Goal: Task Accomplishment & Management: Use online tool/utility

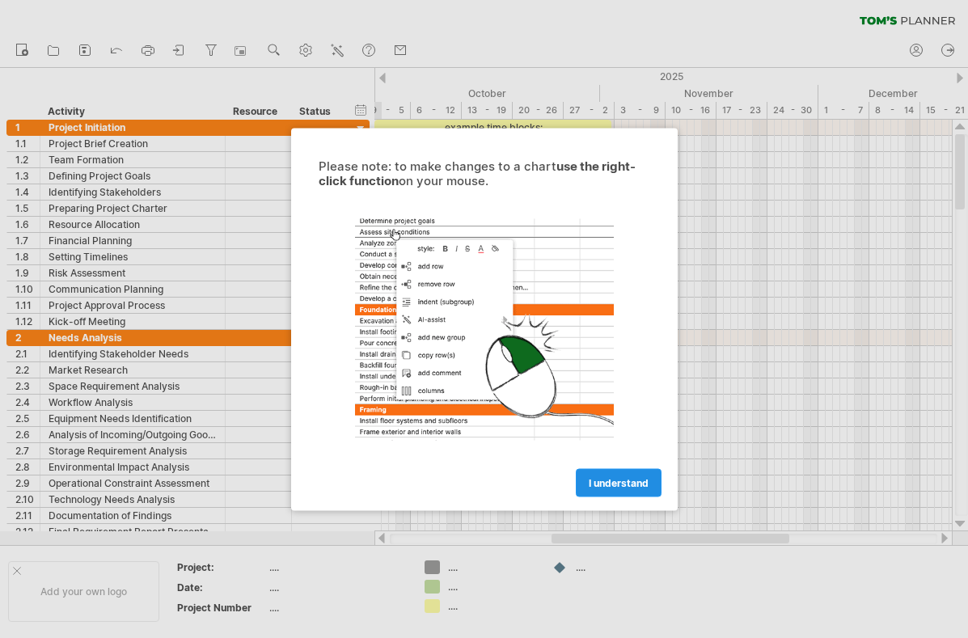
click at [606, 485] on span "I understand" at bounding box center [619, 482] width 60 height 12
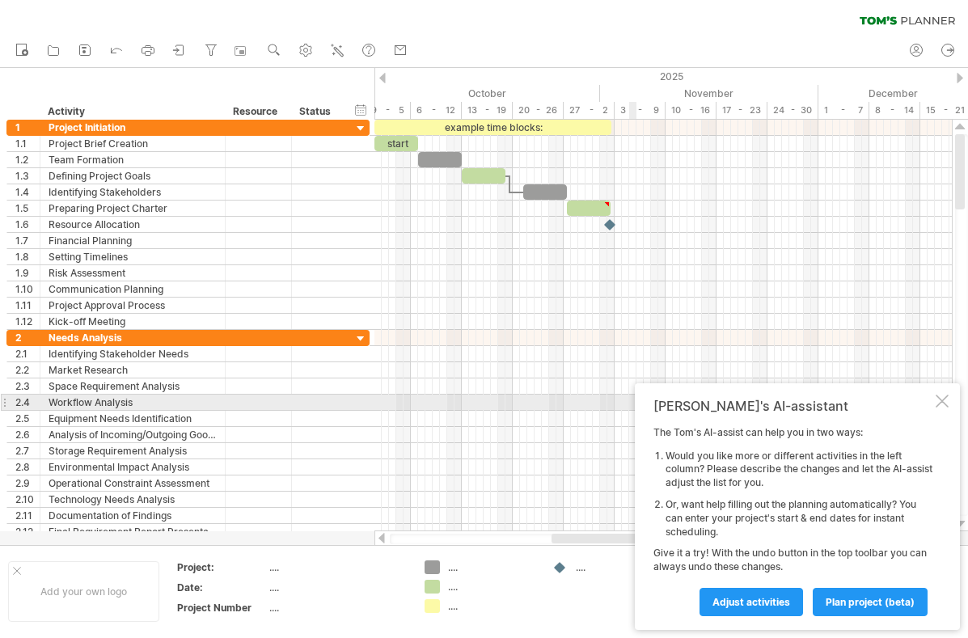
click at [940, 400] on div at bounding box center [941, 401] width 13 height 13
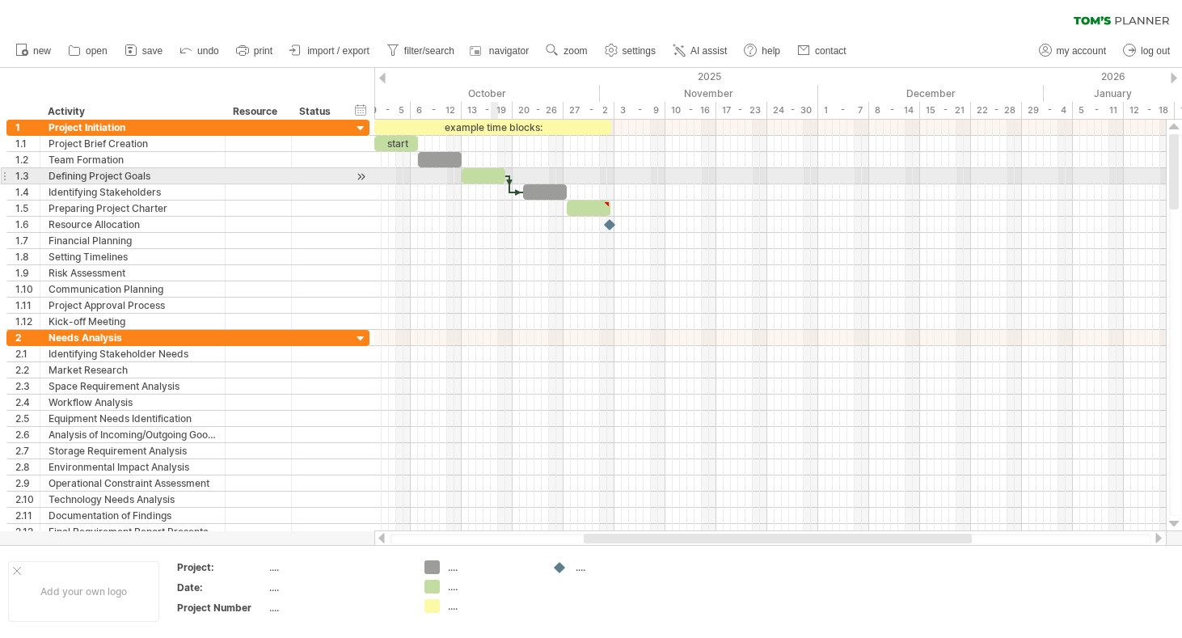
click at [494, 179] on div at bounding box center [484, 175] width 44 height 15
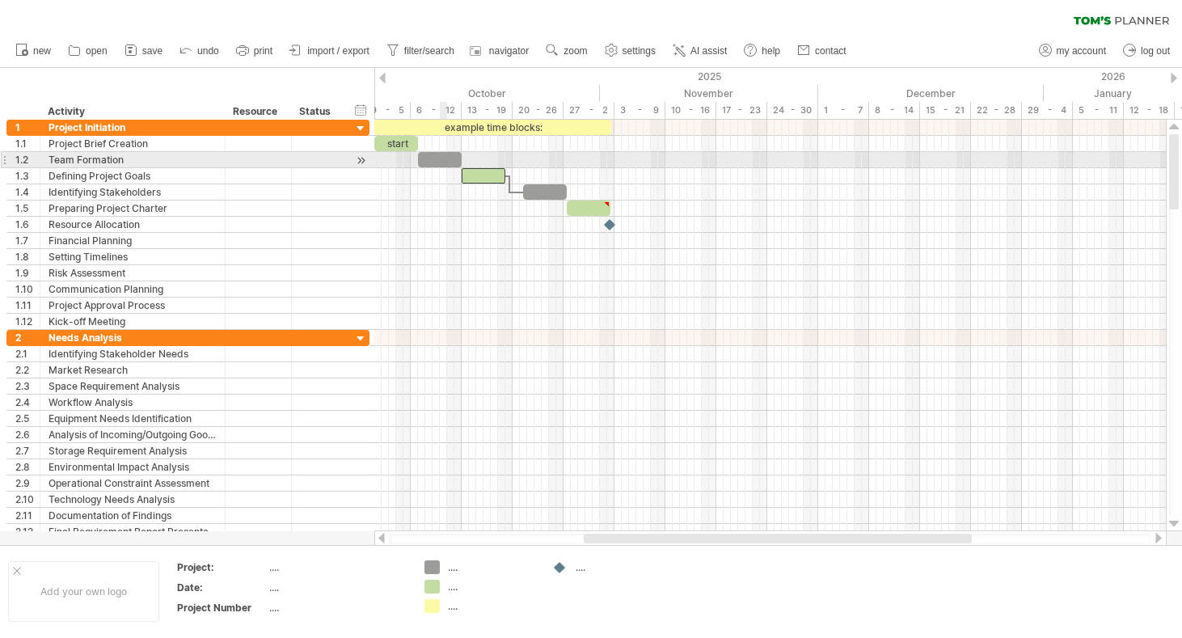
click at [444, 162] on div at bounding box center [440, 159] width 44 height 15
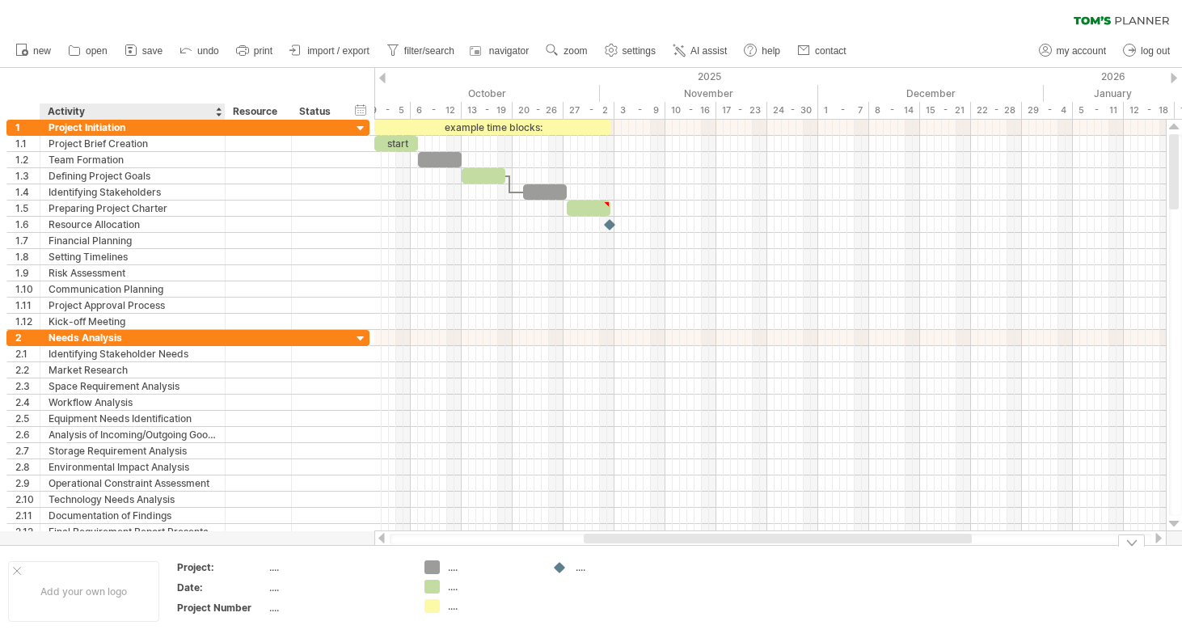
click at [196, 569] on div "Project:" at bounding box center [221, 567] width 89 height 14
click at [265, 570] on th "********" at bounding box center [222, 569] width 91 height 19
click at [235, 563] on input "********" at bounding box center [218, 567] width 82 height 14
type input "**********"
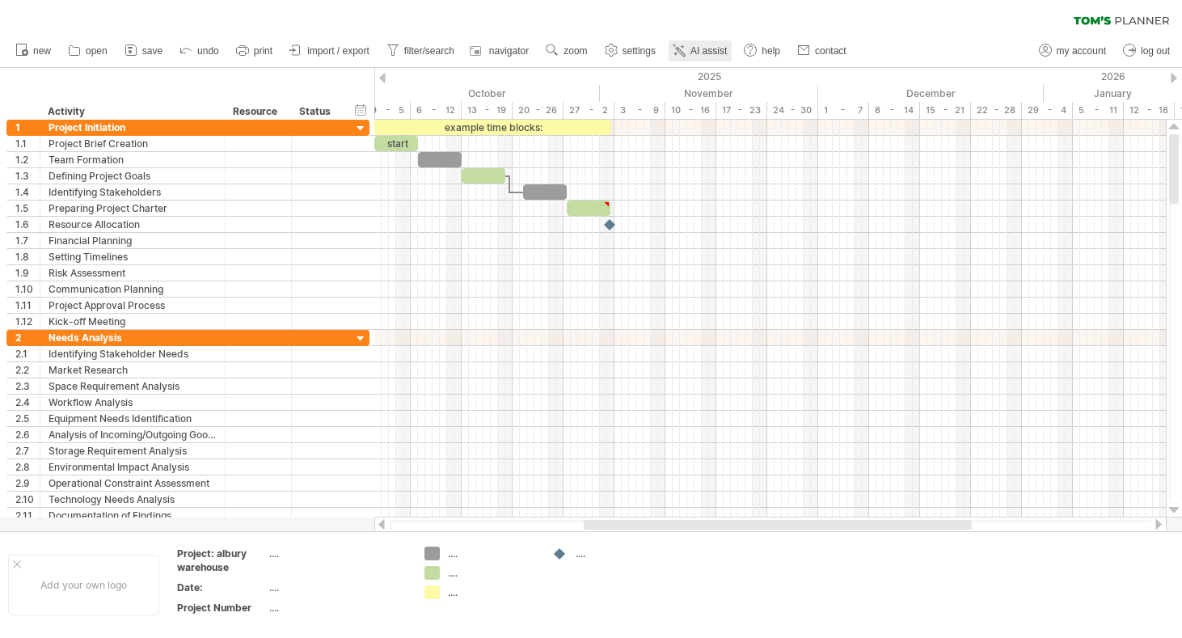
click at [710, 41] on link "AI assist" at bounding box center [700, 50] width 63 height 21
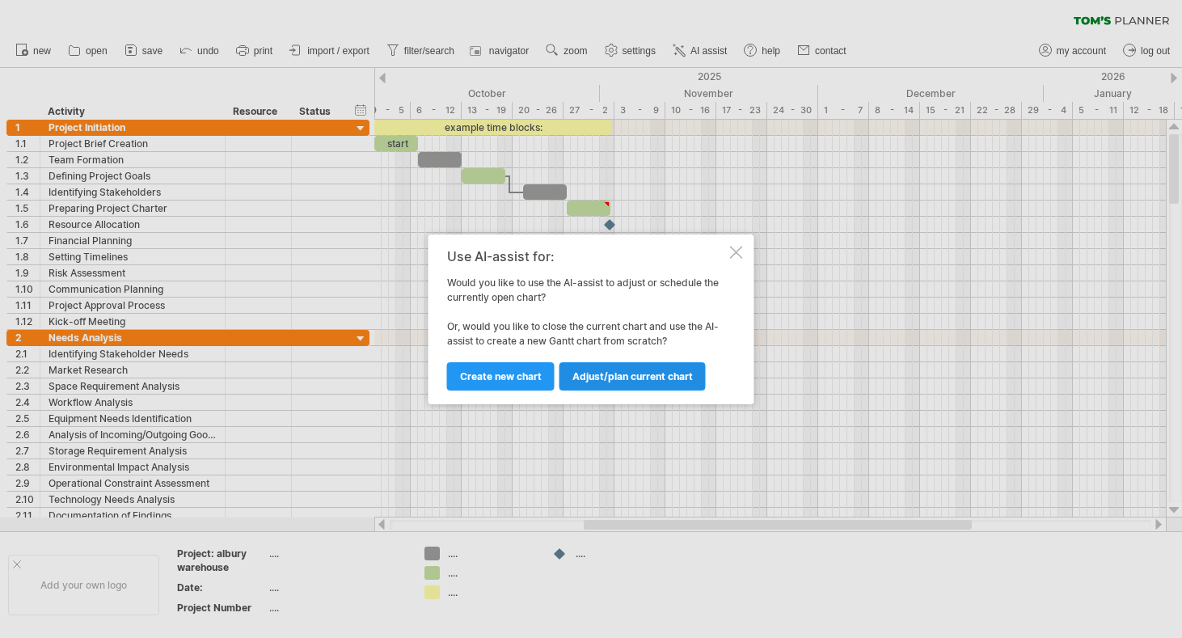
click at [587, 380] on span "Adjust/plan current chart" at bounding box center [632, 376] width 120 height 12
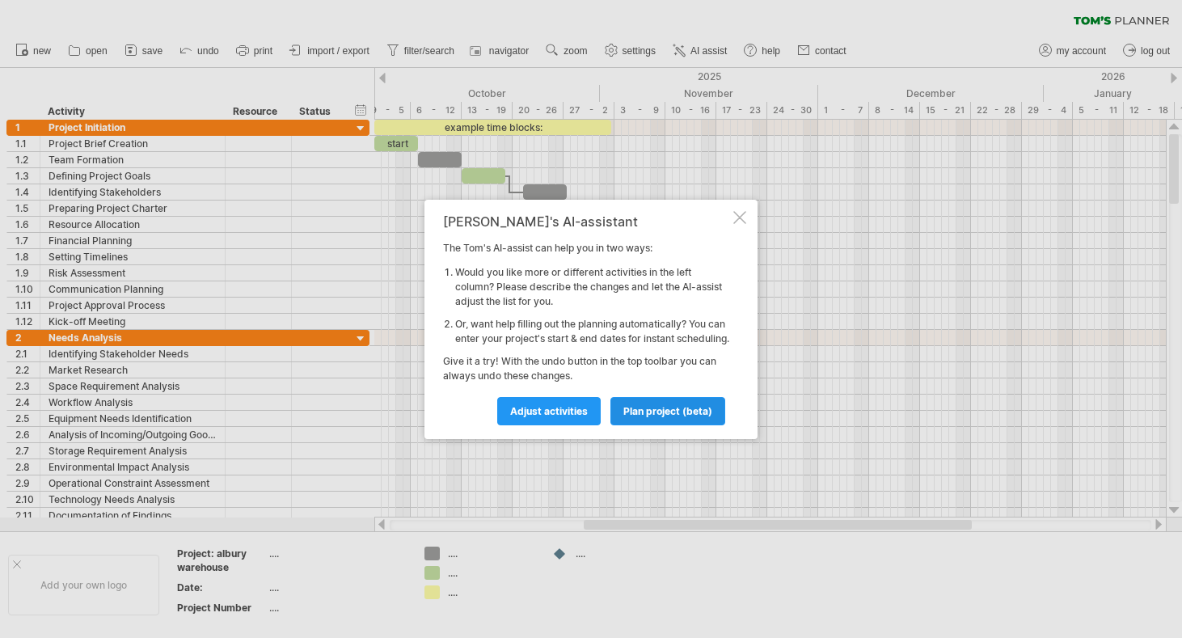
click at [633, 425] on link "plan project (beta)" at bounding box center [667, 411] width 115 height 28
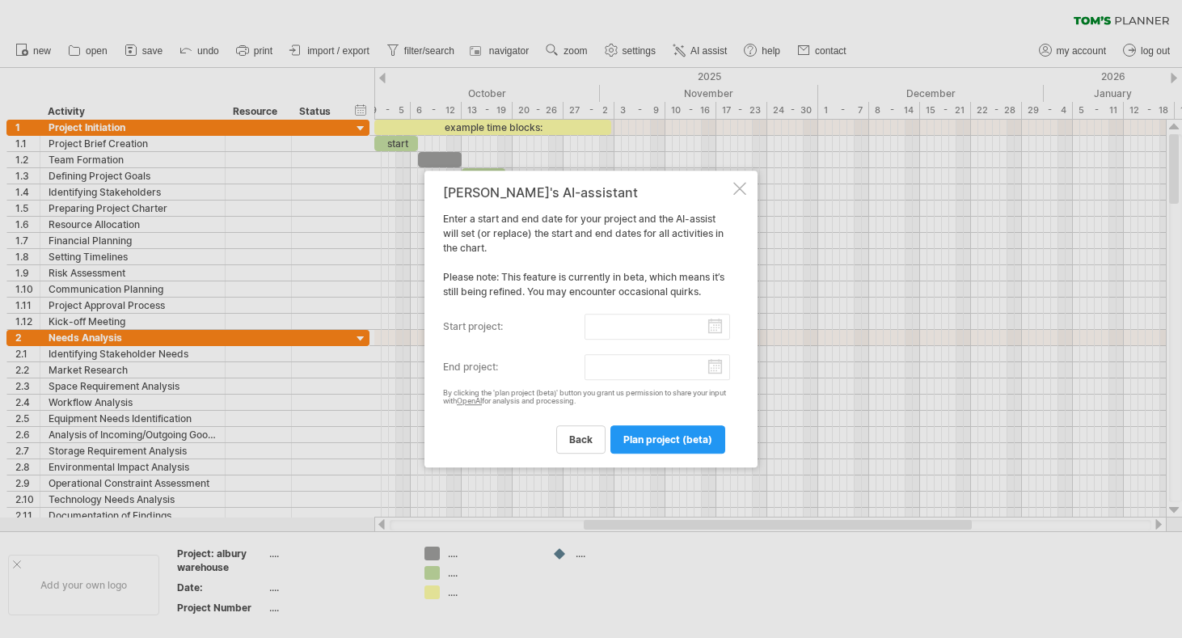
click at [622, 321] on input "start project:" at bounding box center [658, 327] width 146 height 26
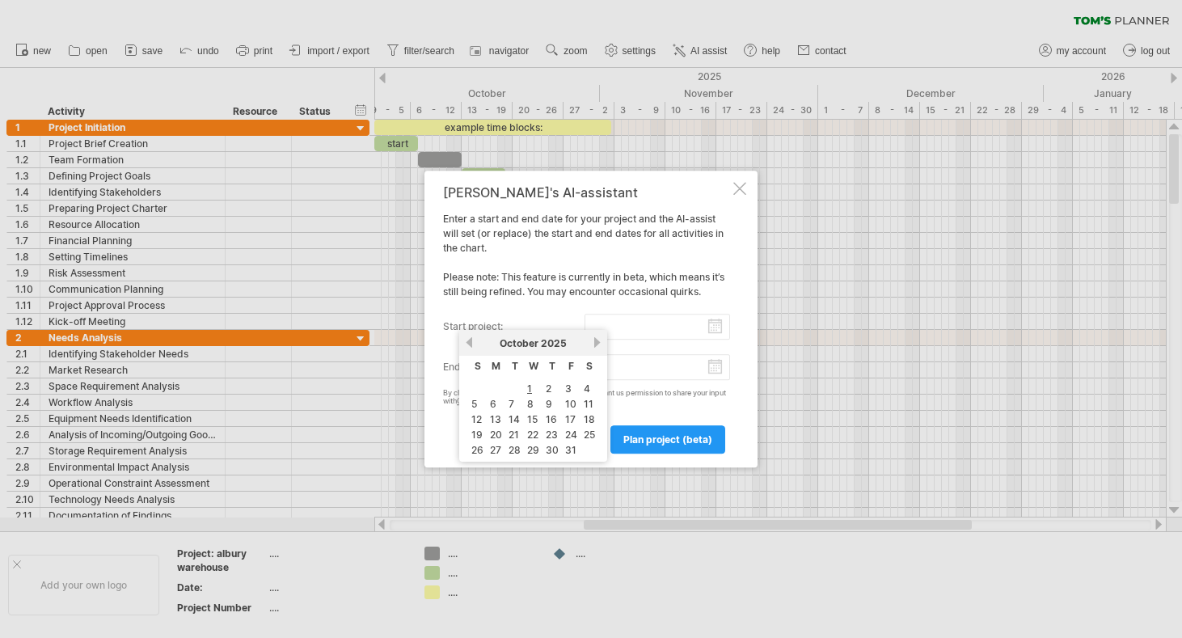
click at [473, 341] on link "previous" at bounding box center [469, 342] width 12 height 12
click at [470, 342] on link "previous" at bounding box center [469, 342] width 12 height 12
click at [600, 336] on link "next" at bounding box center [597, 342] width 12 height 12
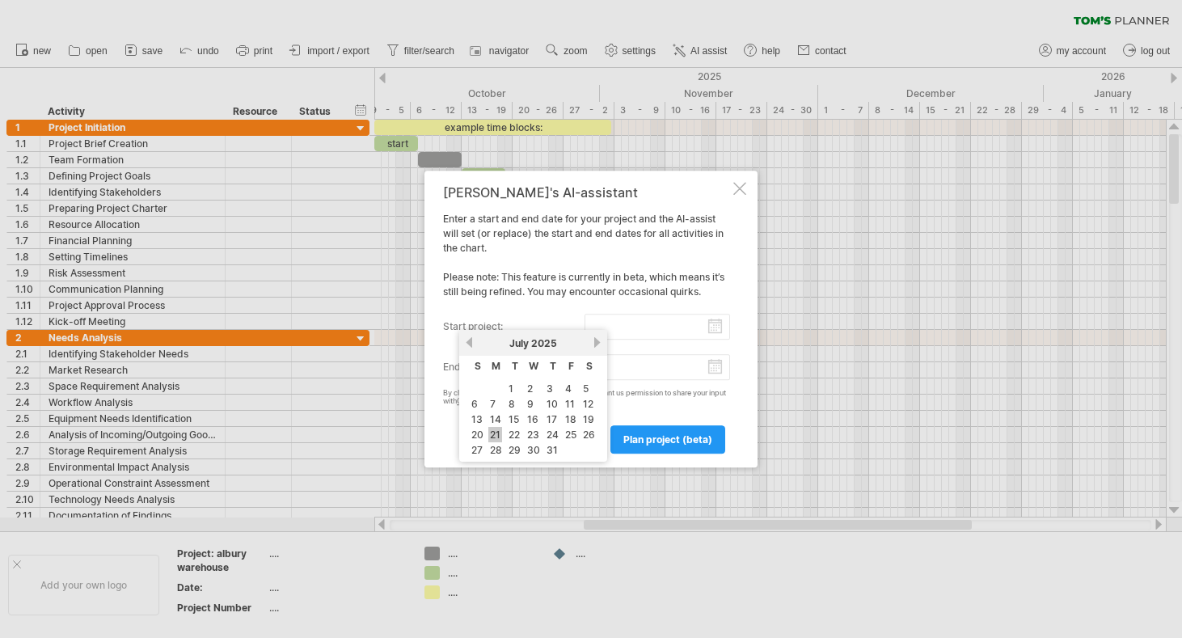
click at [496, 431] on link "21" at bounding box center [495, 434] width 14 height 15
type input "********"
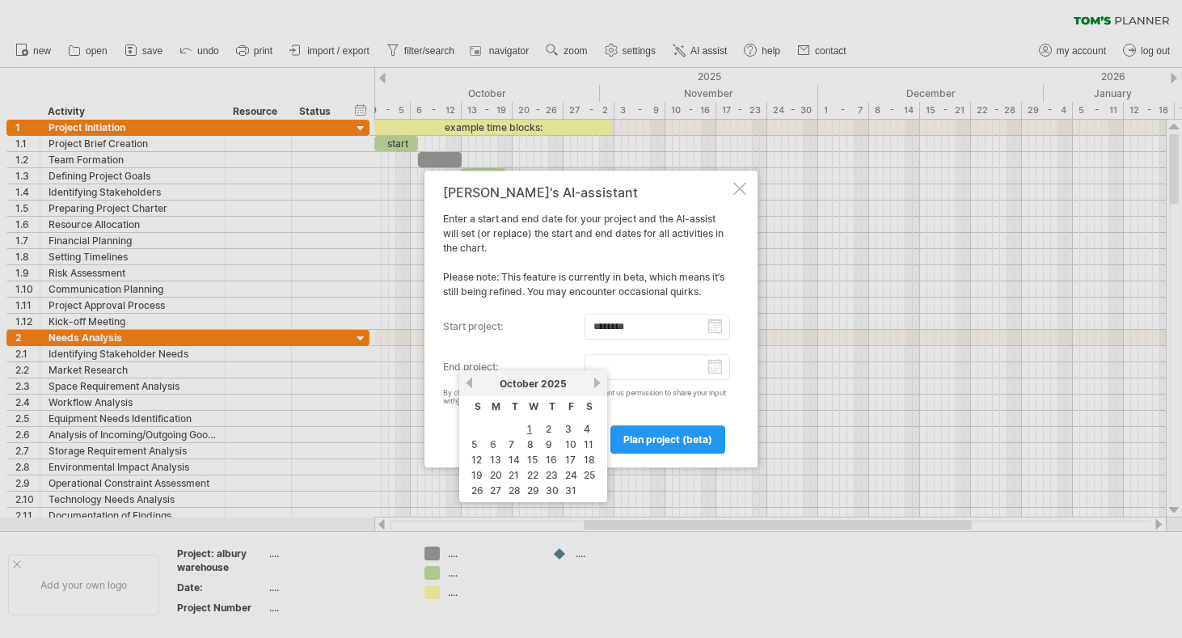
click at [632, 359] on input "end project:" at bounding box center [658, 367] width 146 height 26
click at [593, 383] on link "next" at bounding box center [597, 383] width 12 height 12
click at [556, 386] on span "2025" at bounding box center [560, 384] width 26 height 12
click at [599, 383] on link "next" at bounding box center [597, 383] width 12 height 12
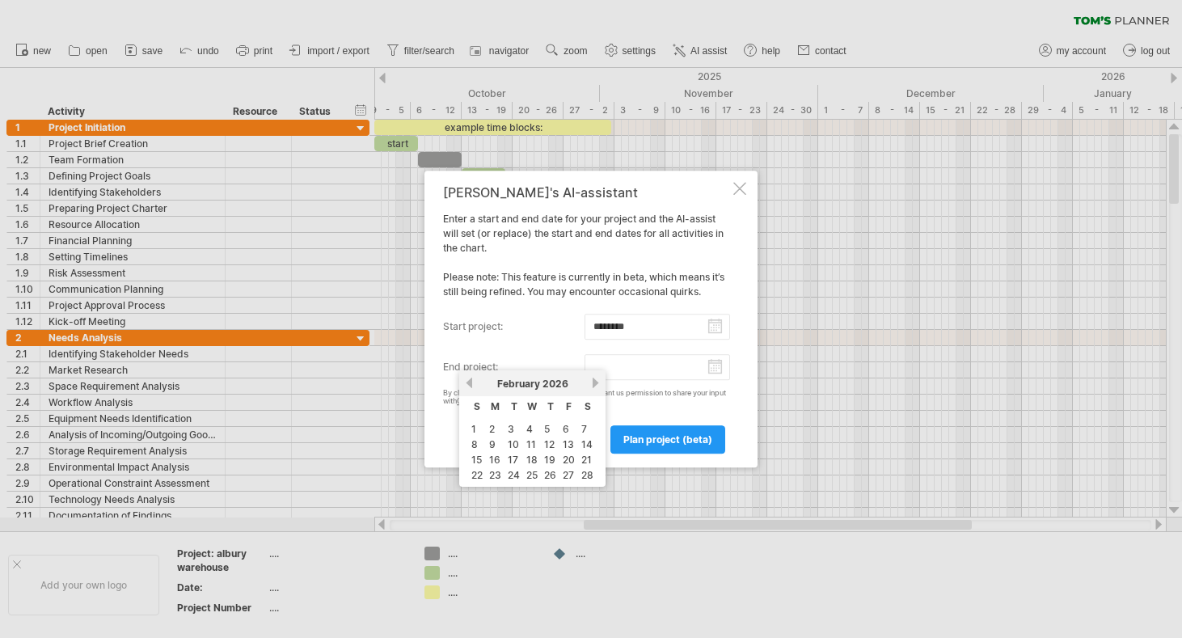
click at [599, 383] on link "next" at bounding box center [595, 383] width 12 height 12
click at [471, 386] on link "previous" at bounding box center [469, 383] width 12 height 12
click at [472, 386] on link "previous" at bounding box center [469, 383] width 12 height 12
click at [594, 385] on link "next" at bounding box center [597, 383] width 12 height 12
click at [594, 385] on link "next" at bounding box center [595, 383] width 12 height 12
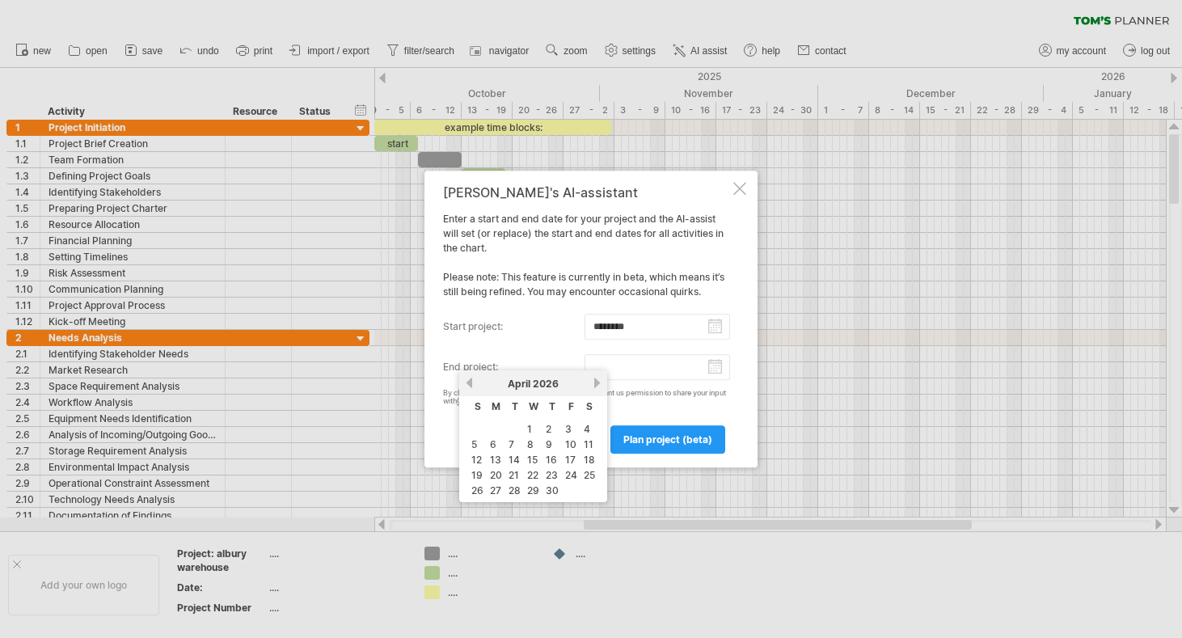
click at [594, 385] on link "next" at bounding box center [597, 383] width 12 height 12
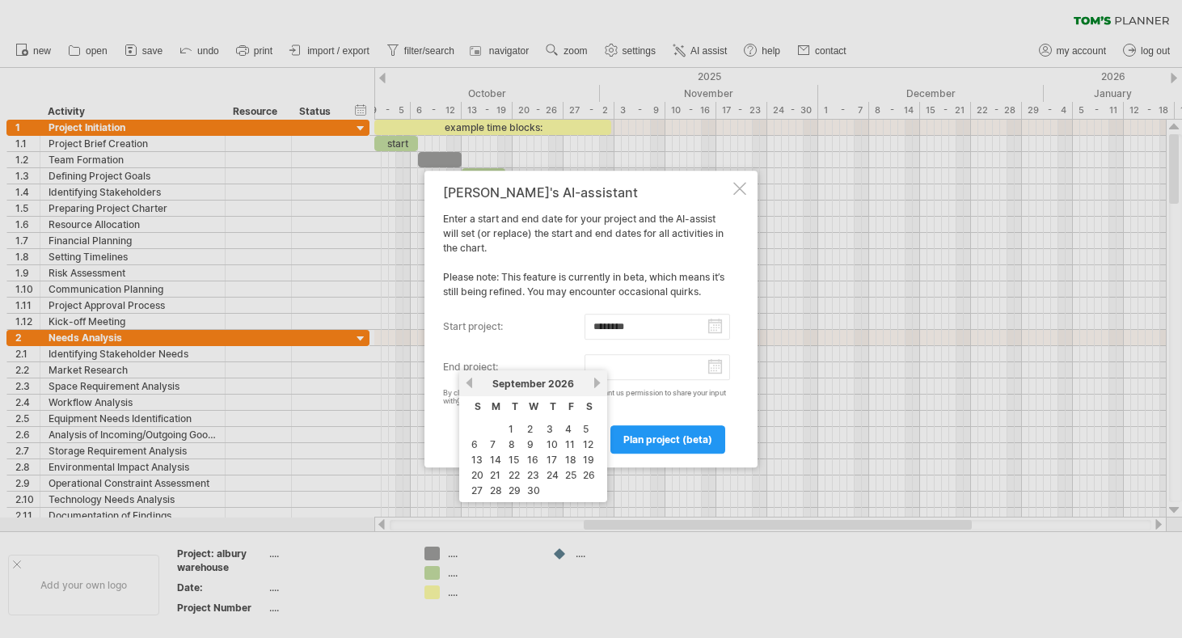
click at [594, 385] on link "next" at bounding box center [597, 383] width 12 height 12
click at [498, 471] on link "21" at bounding box center [495, 474] width 14 height 15
type input "********"
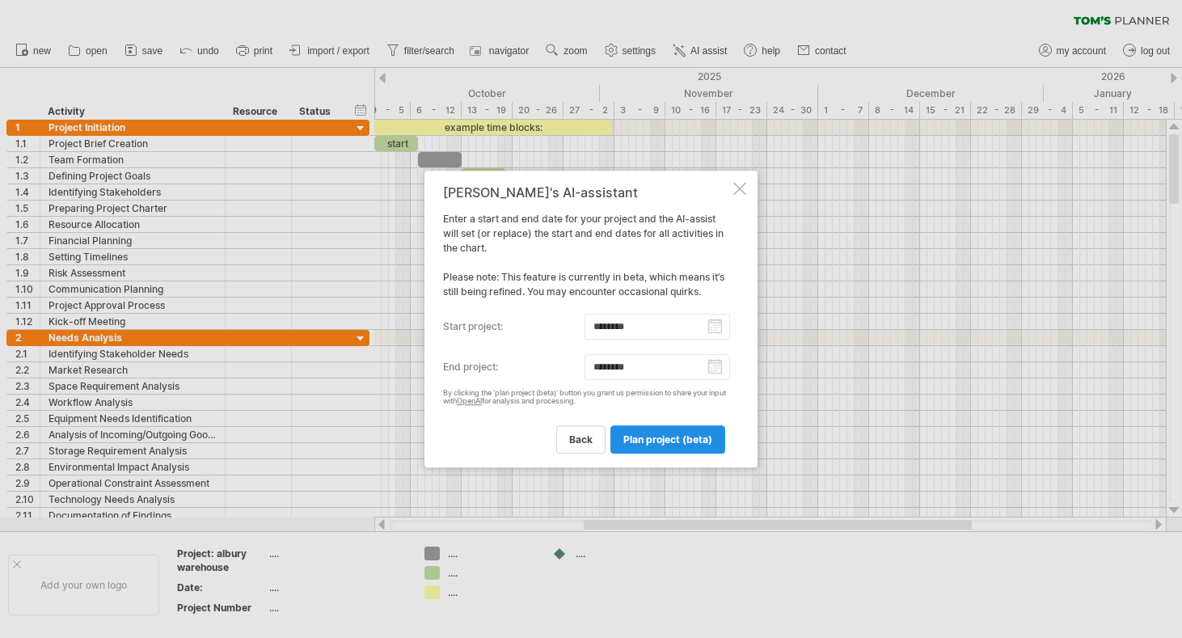
click at [674, 434] on span "plan project (beta)" at bounding box center [667, 439] width 89 height 12
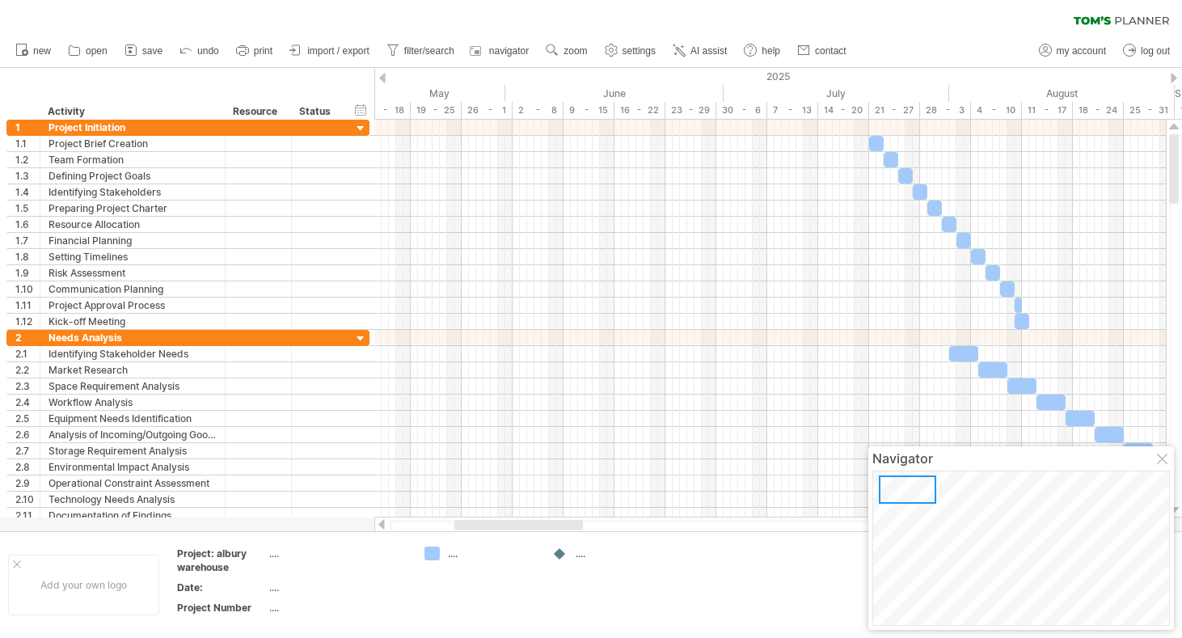
click at [163, 19] on div "clear filter reapply filter" at bounding box center [591, 17] width 1182 height 34
click at [581, 49] on span "zoom" at bounding box center [575, 50] width 23 height 11
click at [619, 100] on div "Week" at bounding box center [634, 95] width 90 height 26
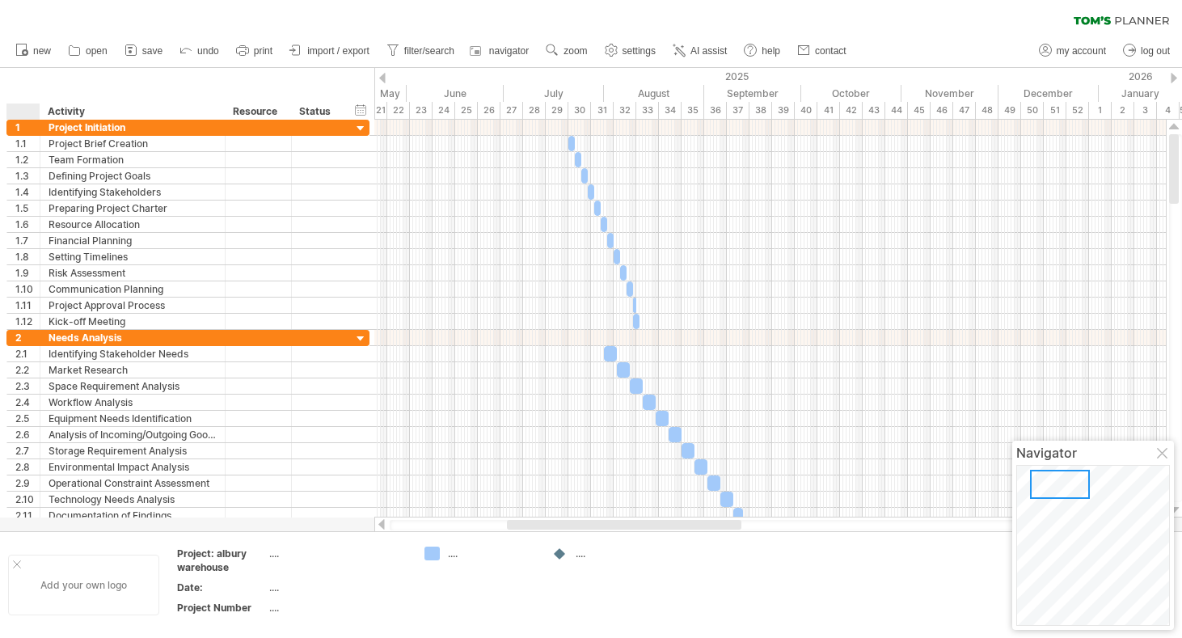
click at [16, 557] on div "Add your own logo" at bounding box center [83, 585] width 151 height 61
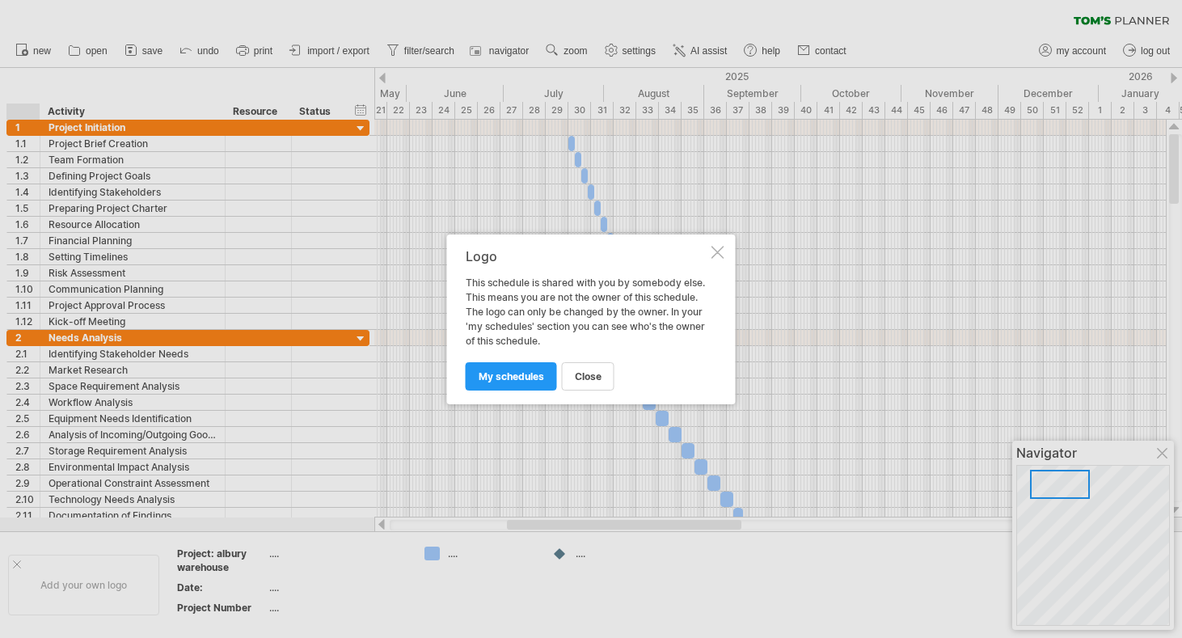
click at [716, 249] on div at bounding box center [718, 252] width 13 height 13
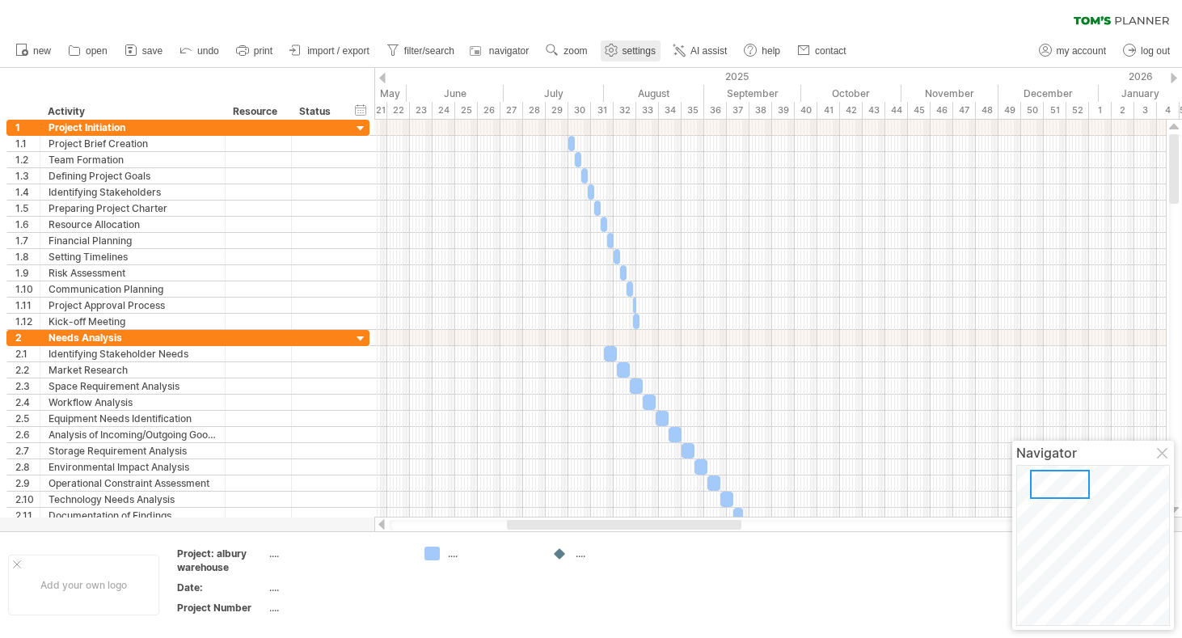
click at [626, 41] on link "settings" at bounding box center [631, 50] width 60 height 21
select select "*"
select select "**"
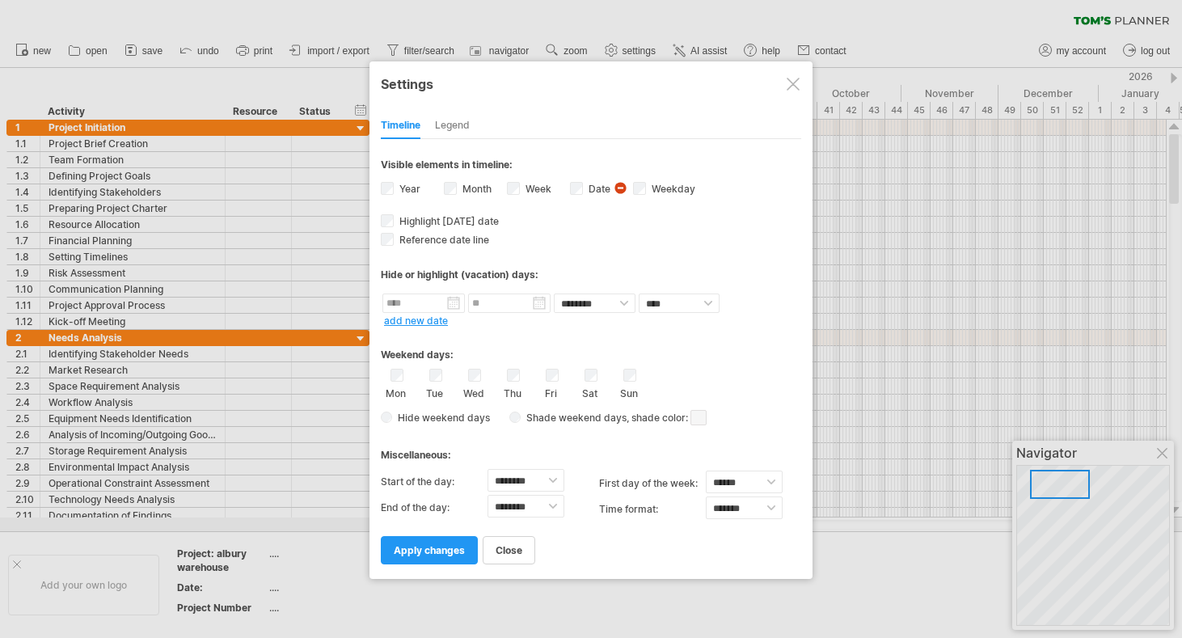
click at [620, 145] on div "Visible elements in timeline: Year Month Week visibility of weeknumbers Current…" at bounding box center [591, 157] width 420 height 36
click at [453, 135] on div "Legend" at bounding box center [452, 126] width 35 height 26
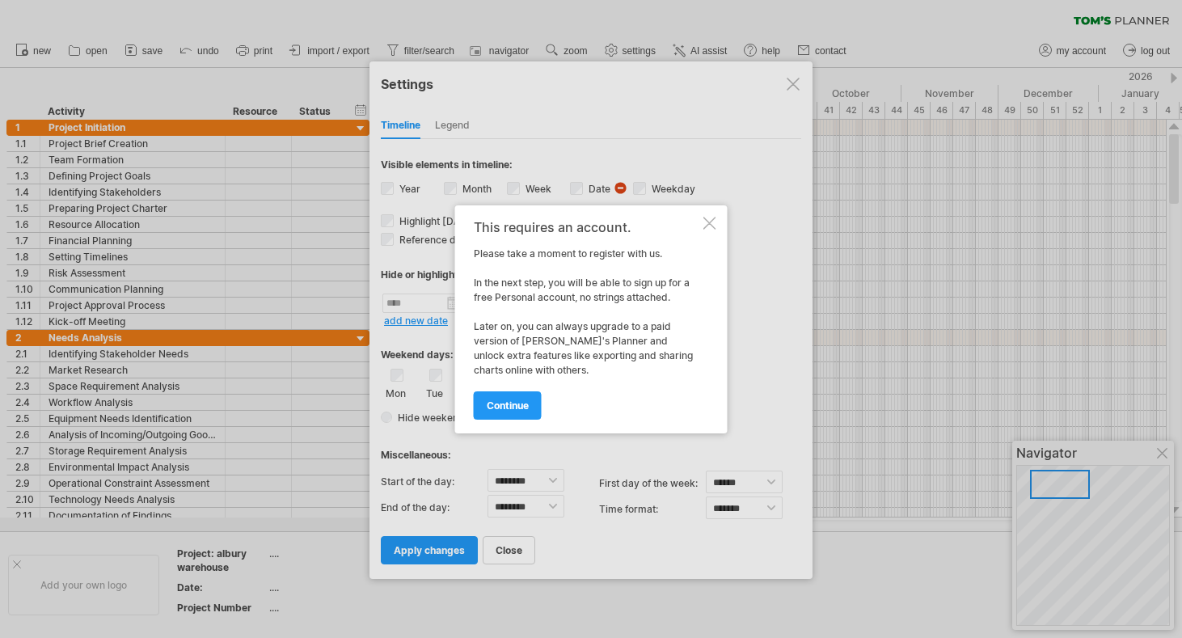
click at [703, 217] on div at bounding box center [709, 223] width 13 height 13
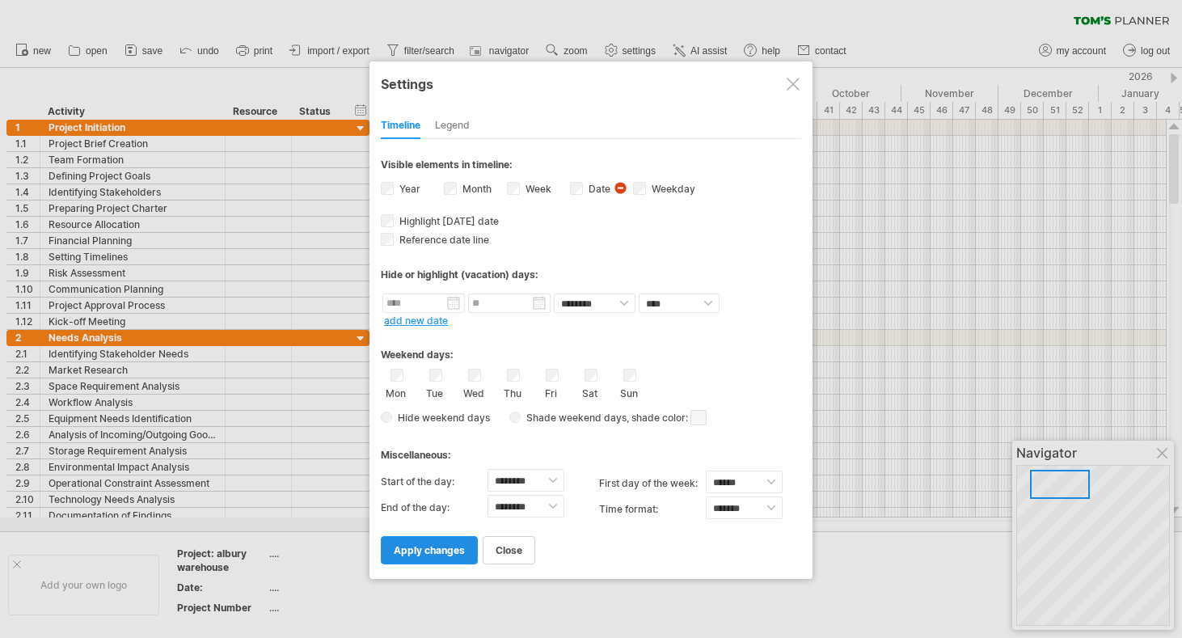
click at [455, 547] on span "apply changes" at bounding box center [429, 550] width 71 height 12
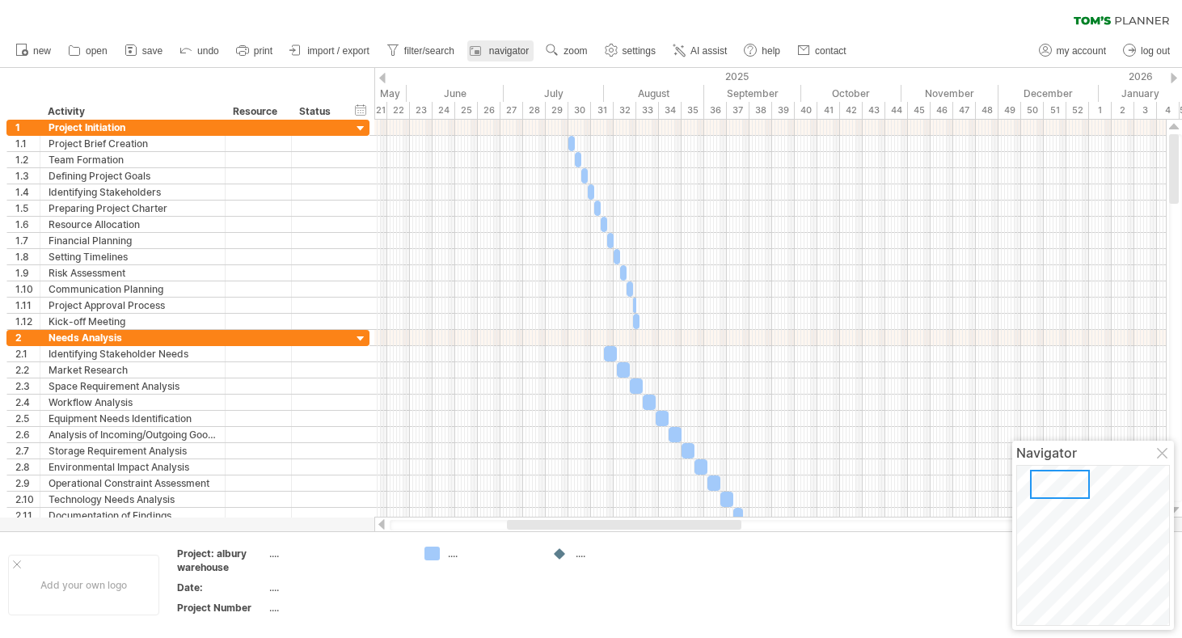
click at [499, 43] on link "navigator" at bounding box center [500, 50] width 66 height 21
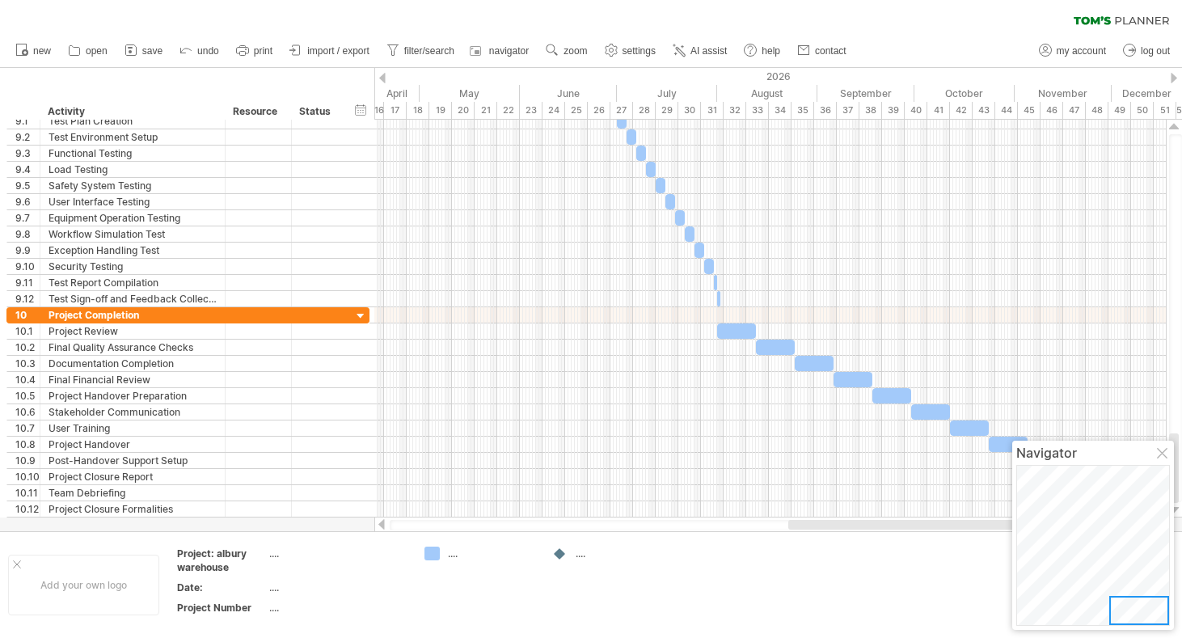
drag, startPoint x: 1061, startPoint y: 490, endPoint x: 1159, endPoint y: 629, distance: 170.5
click at [967, 629] on div "Navigator" at bounding box center [1093, 535] width 162 height 189
drag, startPoint x: 1155, startPoint y: 610, endPoint x: 1180, endPoint y: 622, distance: 28.2
click at [967, 622] on body "progress(100%) Trying to reach [DOMAIN_NAME] Connected again... 0% clear filter…" at bounding box center [591, 320] width 1182 height 641
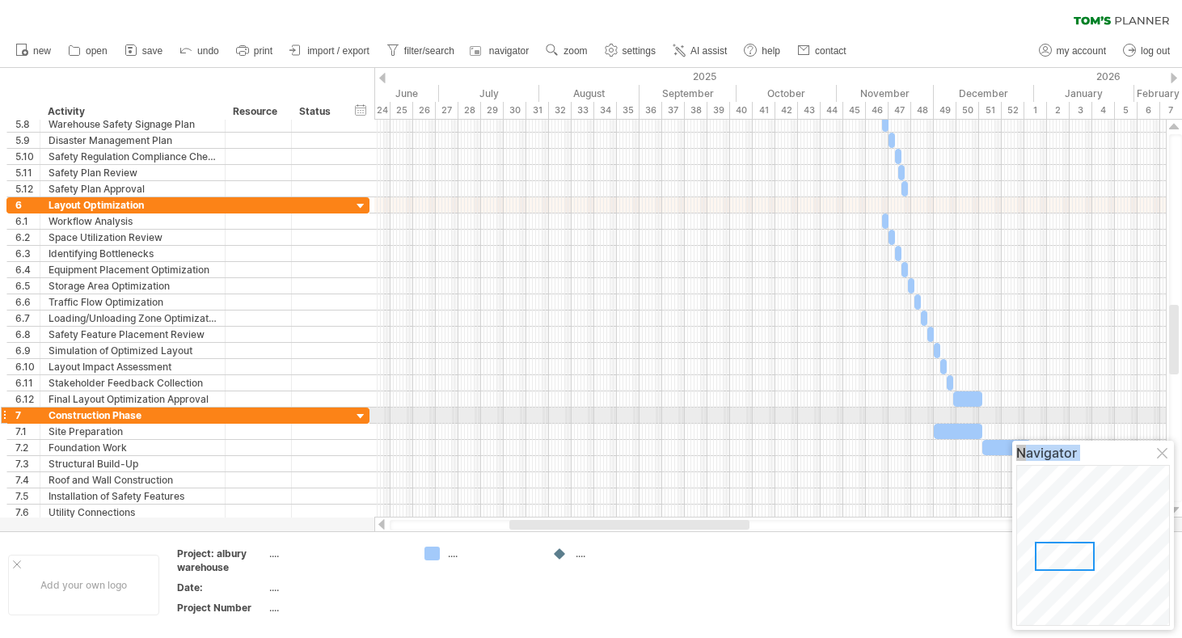
click at [362, 417] on div at bounding box center [360, 416] width 15 height 15
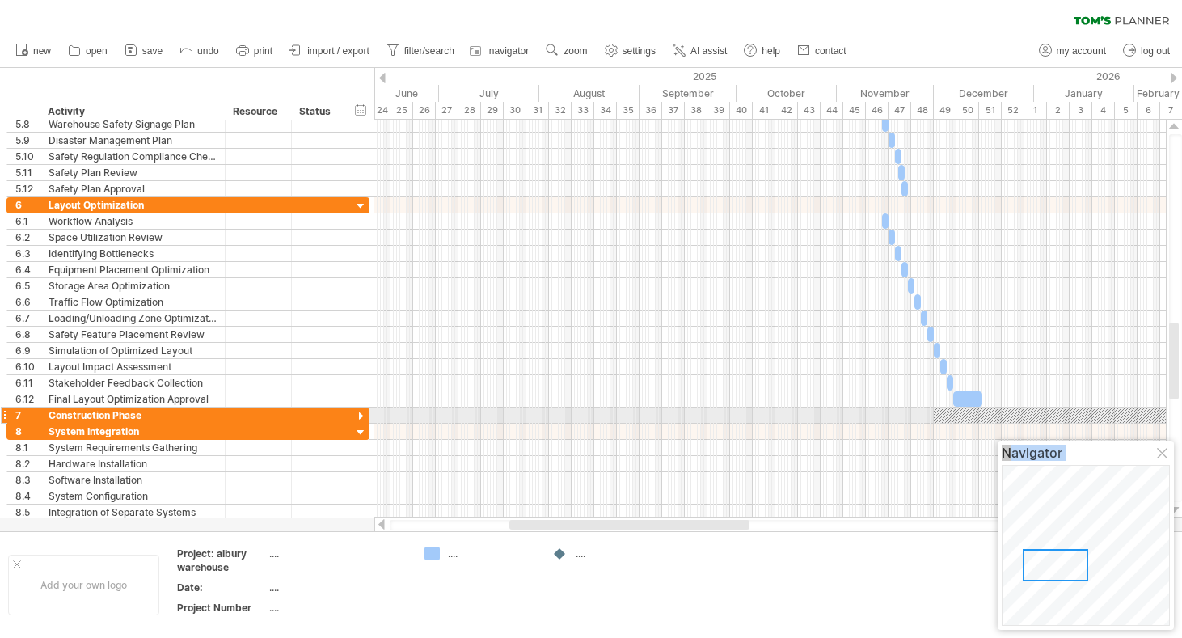
click at [364, 416] on div at bounding box center [360, 416] width 15 height 15
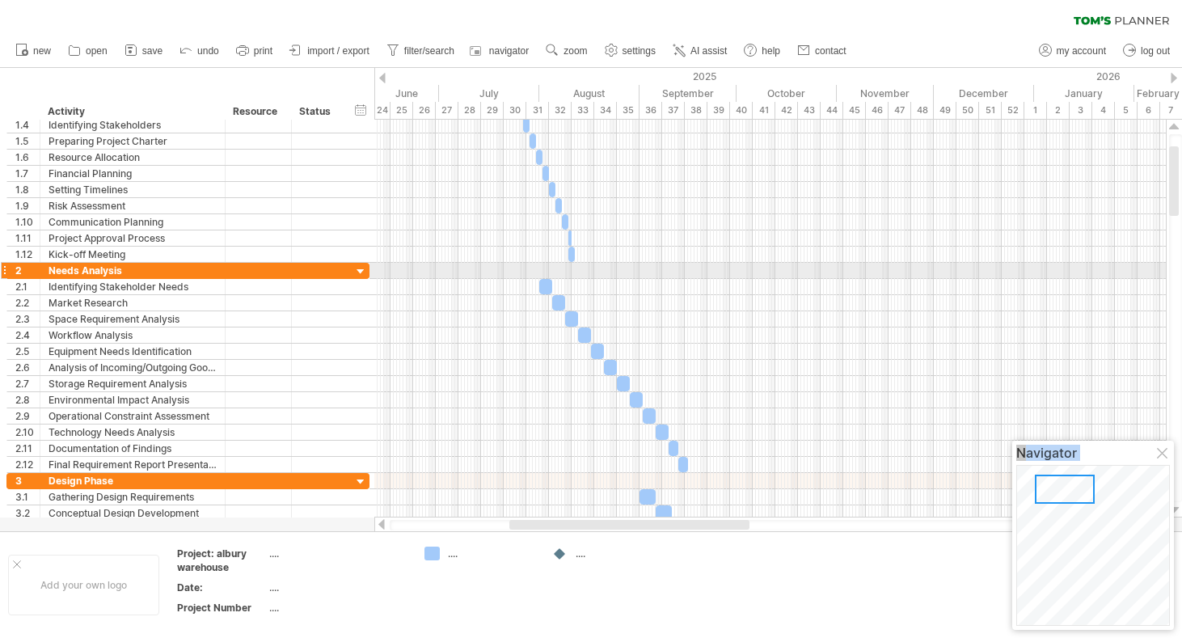
click at [3, 268] on div at bounding box center [4, 270] width 6 height 17
click at [6, 269] on div at bounding box center [4, 270] width 6 height 17
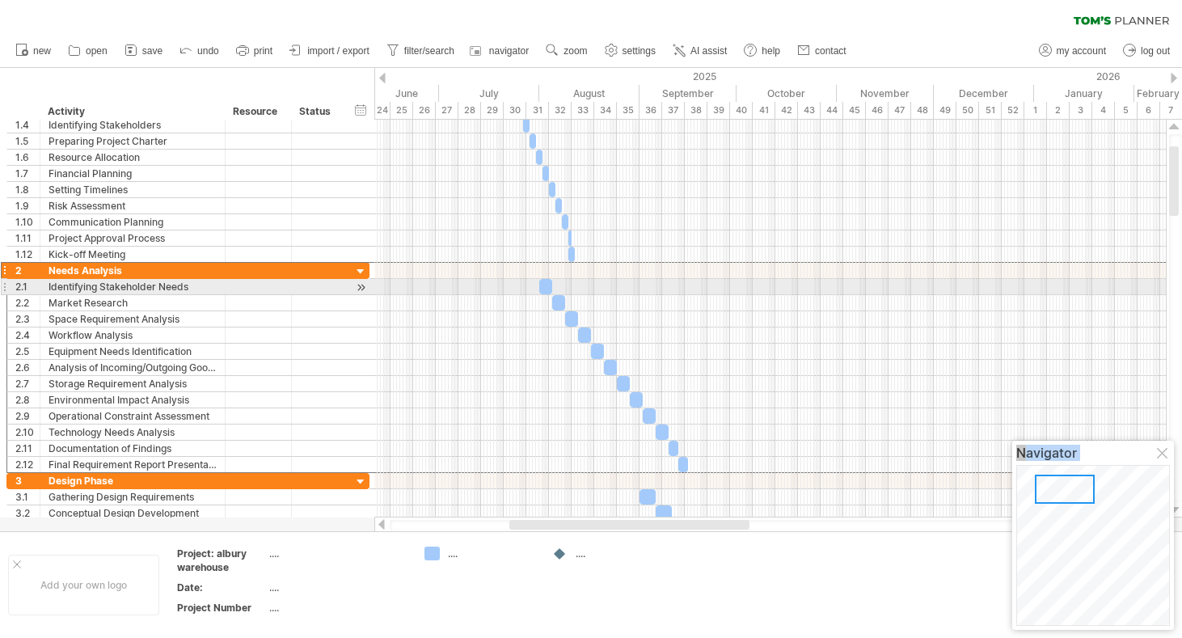
click at [5, 285] on div at bounding box center [4, 286] width 6 height 17
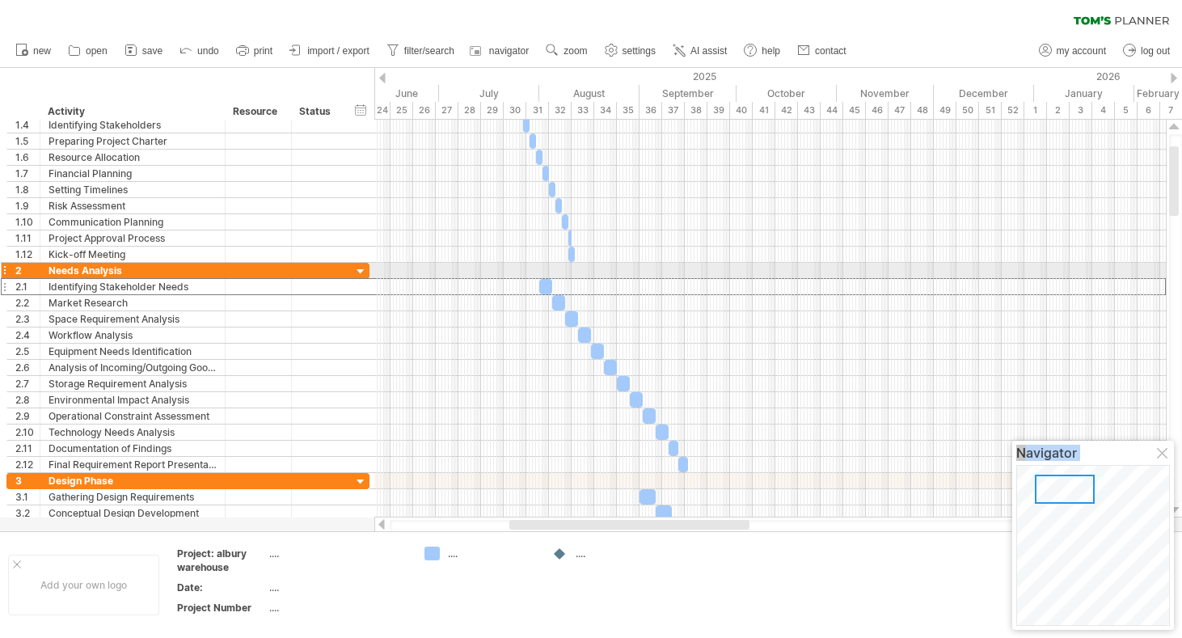
click at [15, 270] on div "2" at bounding box center [27, 270] width 24 height 15
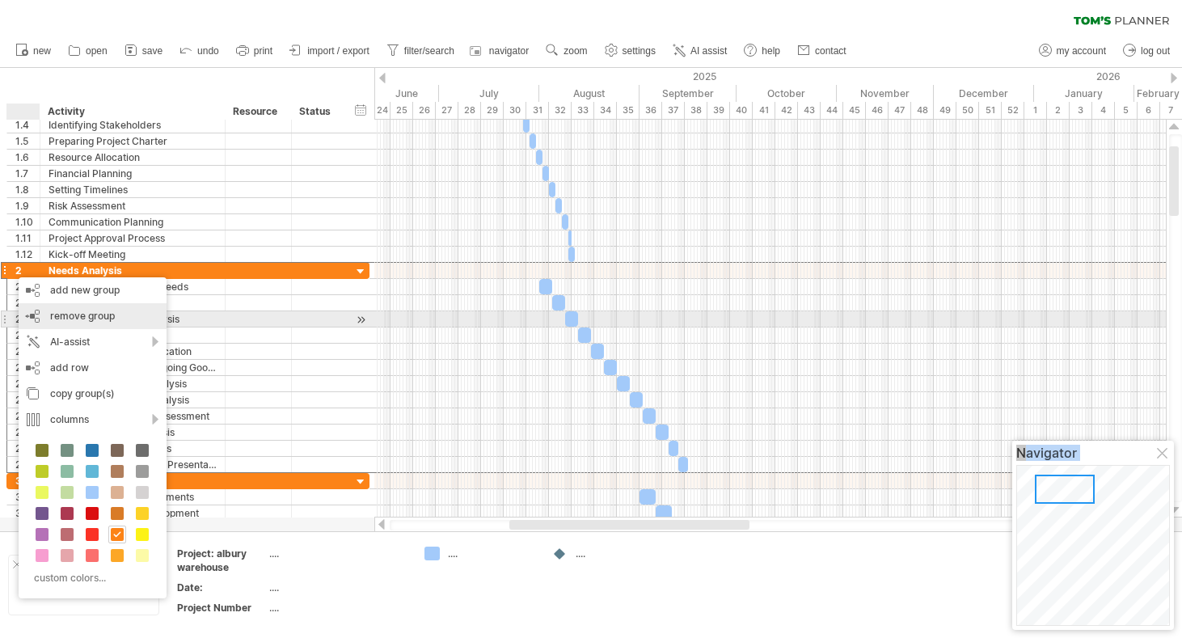
click at [116, 319] on div "remove group remove selected groups" at bounding box center [93, 316] width 148 height 26
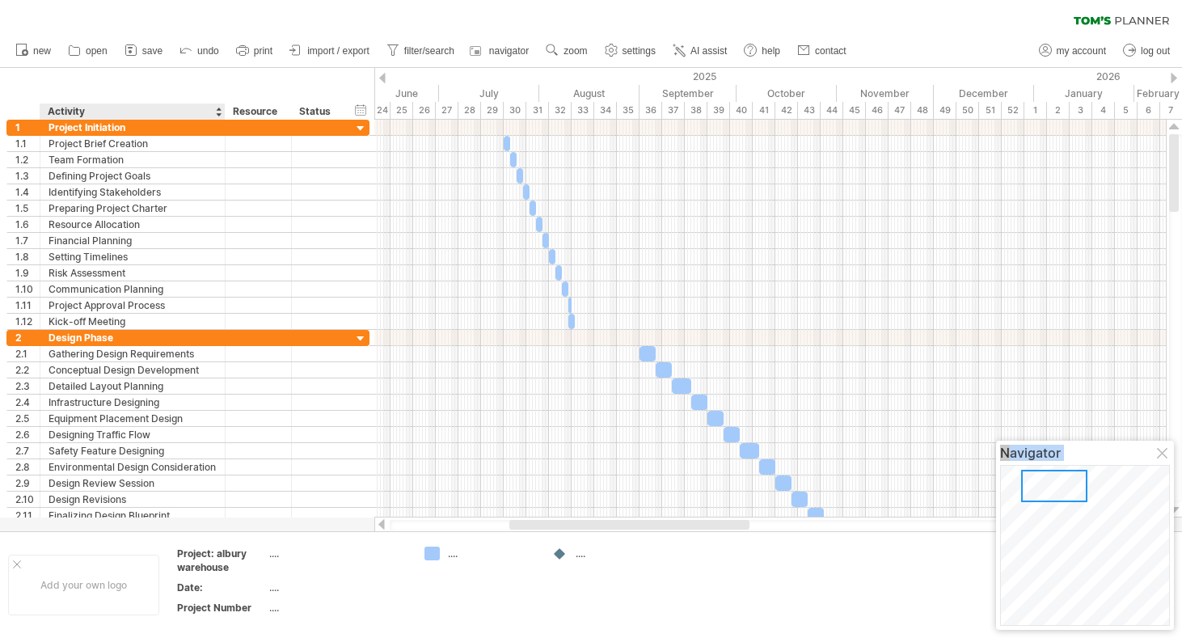
click at [217, 107] on div at bounding box center [218, 111] width 6 height 16
click at [188, 96] on div "hide start/end/duration show start/end/duration ******** Activity ******** Reso…" at bounding box center [187, 94] width 374 height 52
click at [196, 109] on div "Activity" at bounding box center [132, 111] width 168 height 16
click at [240, 112] on div "Resource" at bounding box center [257, 111] width 49 height 16
click at [216, 112] on div at bounding box center [218, 111] width 6 height 16
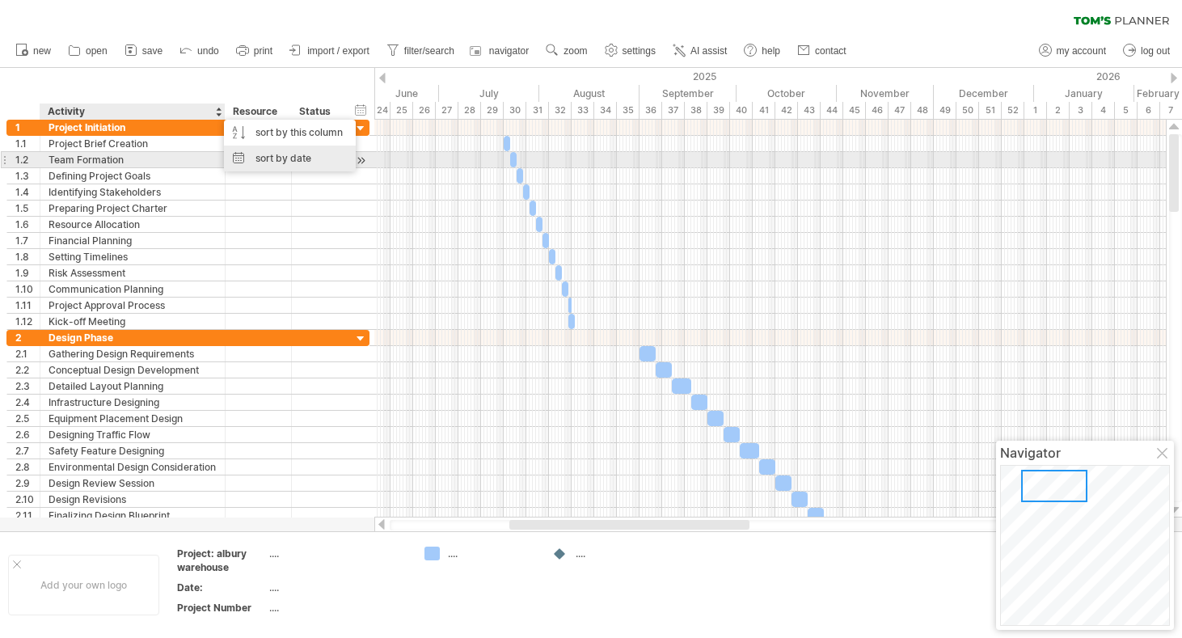
click at [243, 157] on div "sort by date" at bounding box center [290, 159] width 132 height 26
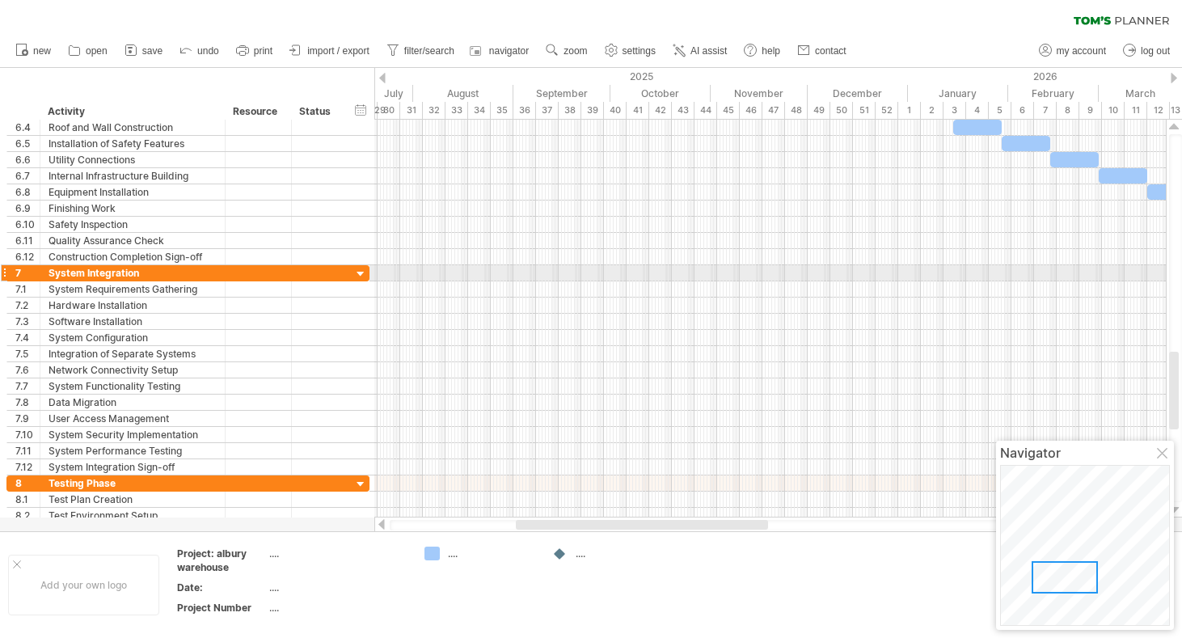
click at [5, 275] on div at bounding box center [4, 272] width 6 height 17
click at [3, 275] on div at bounding box center [4, 272] width 6 height 17
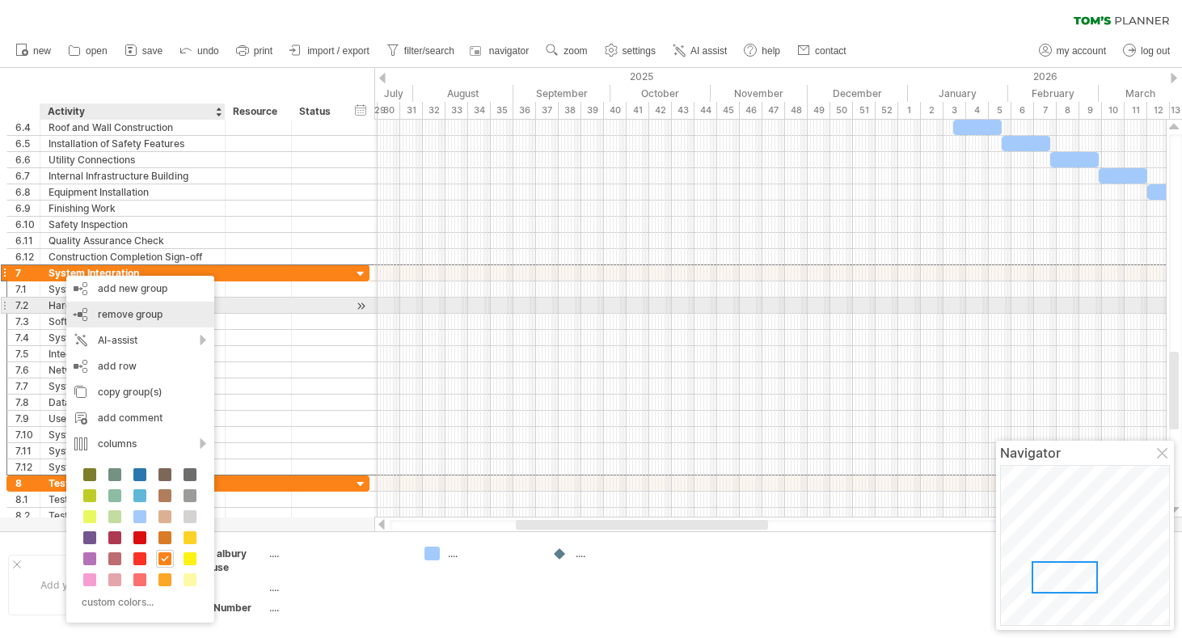
click at [146, 309] on span "remove group" at bounding box center [130, 314] width 65 height 12
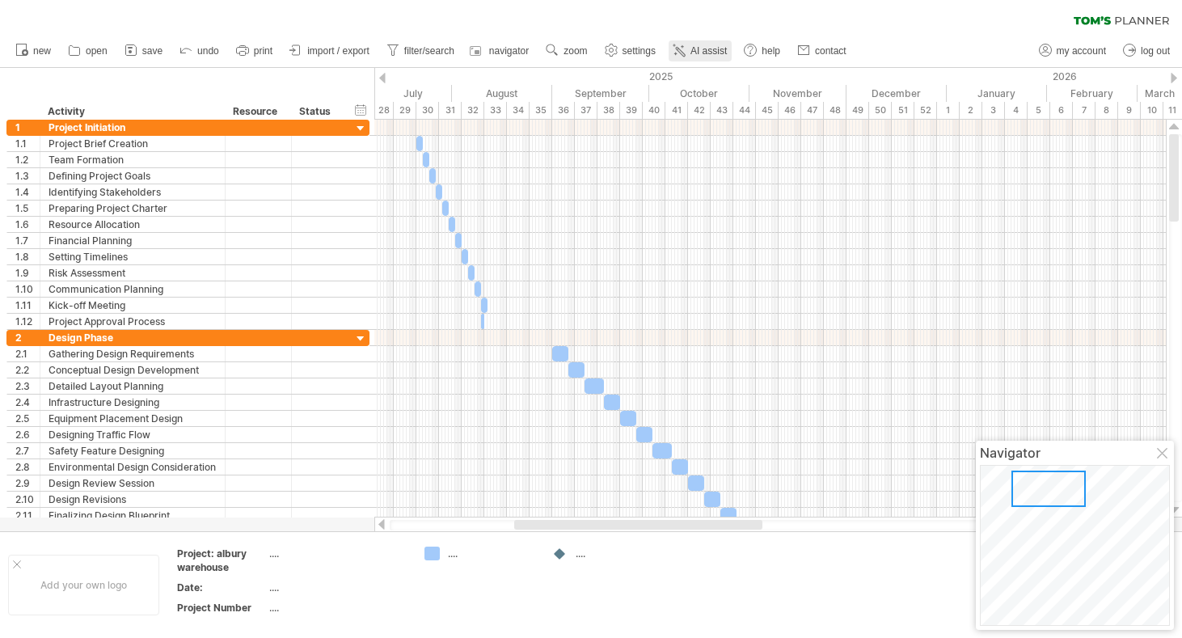
click at [698, 52] on span "AI assist" at bounding box center [708, 50] width 36 height 11
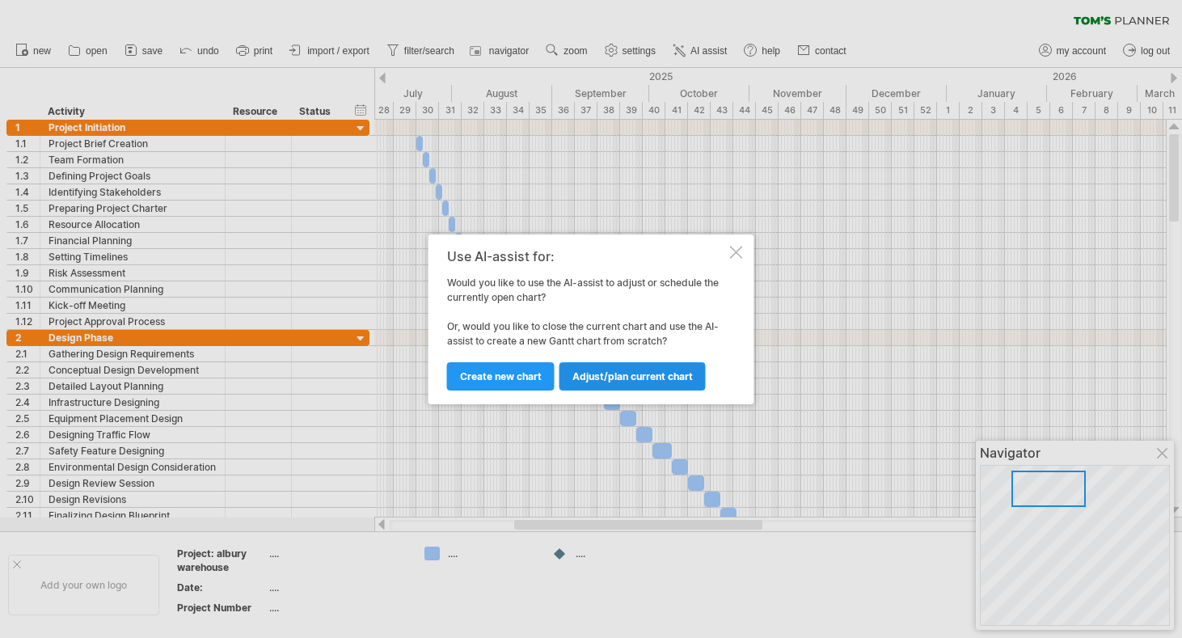
click at [606, 372] on span "Adjust/plan current chart" at bounding box center [632, 376] width 120 height 12
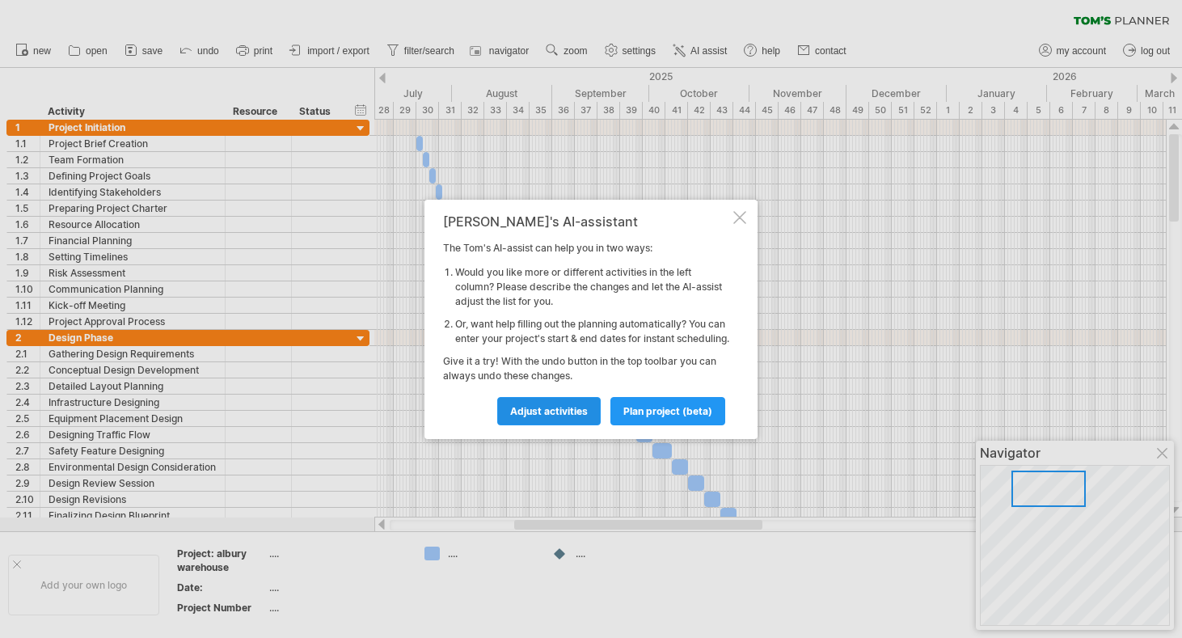
click at [562, 425] on link "Adjust activities" at bounding box center [548, 411] width 103 height 28
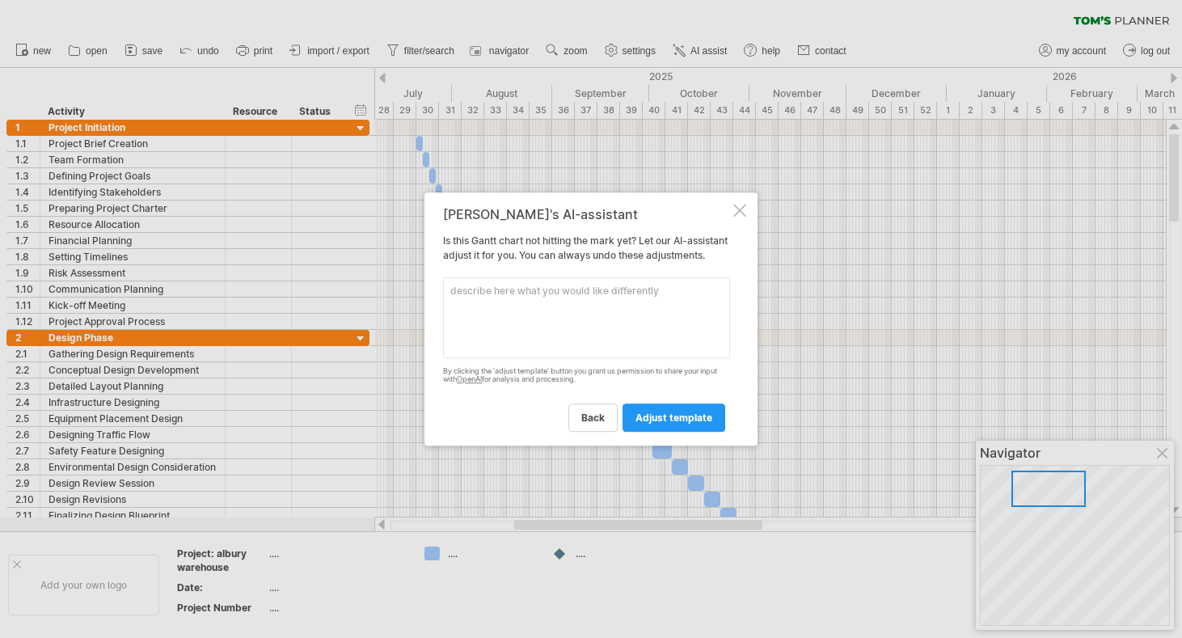
click at [551, 315] on textarea at bounding box center [586, 317] width 287 height 81
drag, startPoint x: 617, startPoint y: 295, endPoint x: 454, endPoint y: 279, distance: 164.1
click at [454, 279] on div "[PERSON_NAME]'s AI-assistant Is this [PERSON_NAME] chart not hitting the mark y…" at bounding box center [586, 319] width 287 height 225
click at [572, 298] on textarea "something simple yet" at bounding box center [586, 317] width 287 height 81
type textarea "something simple yet keep all the important stuff"
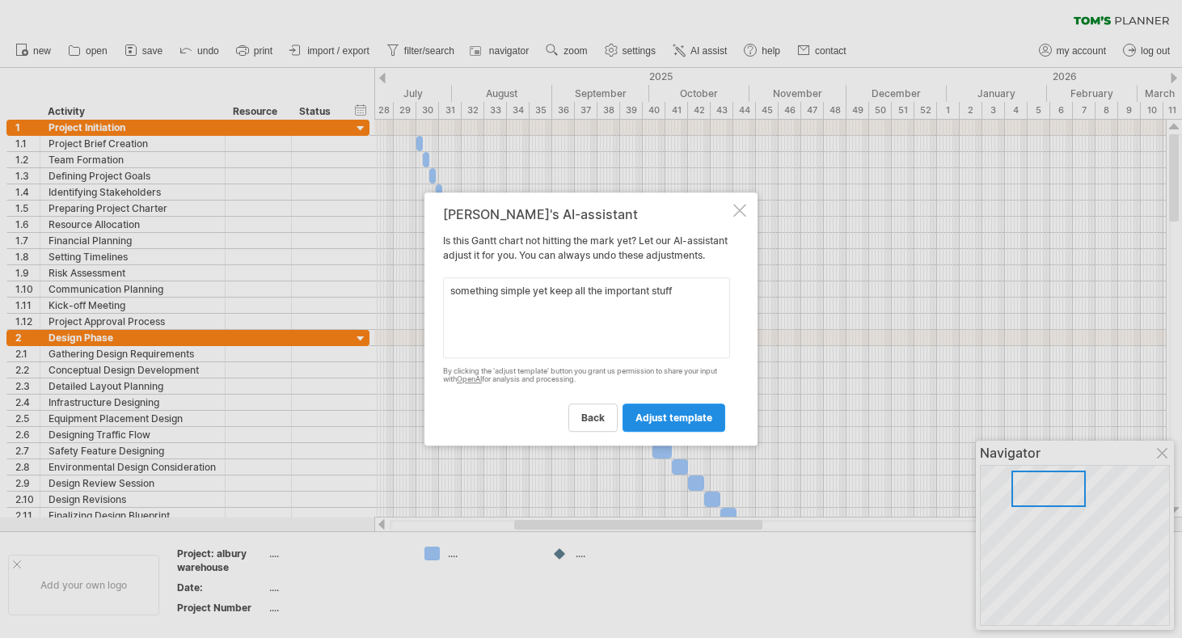
click at [686, 418] on link "adjust template" at bounding box center [674, 417] width 103 height 28
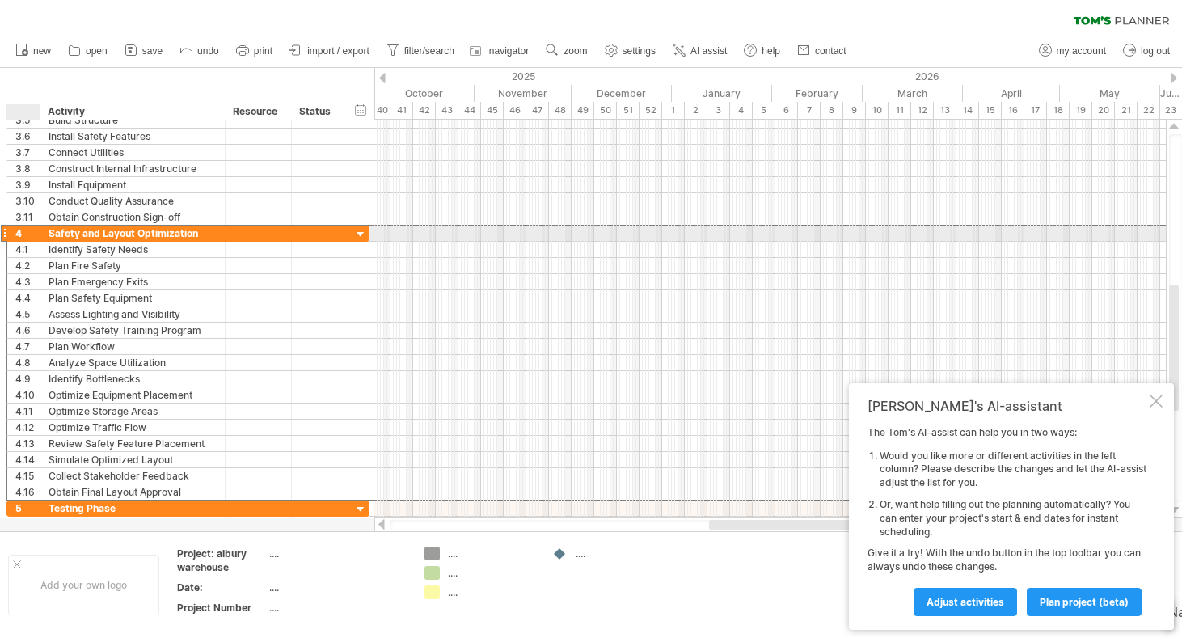
click at [19, 231] on div "4" at bounding box center [27, 233] width 24 height 15
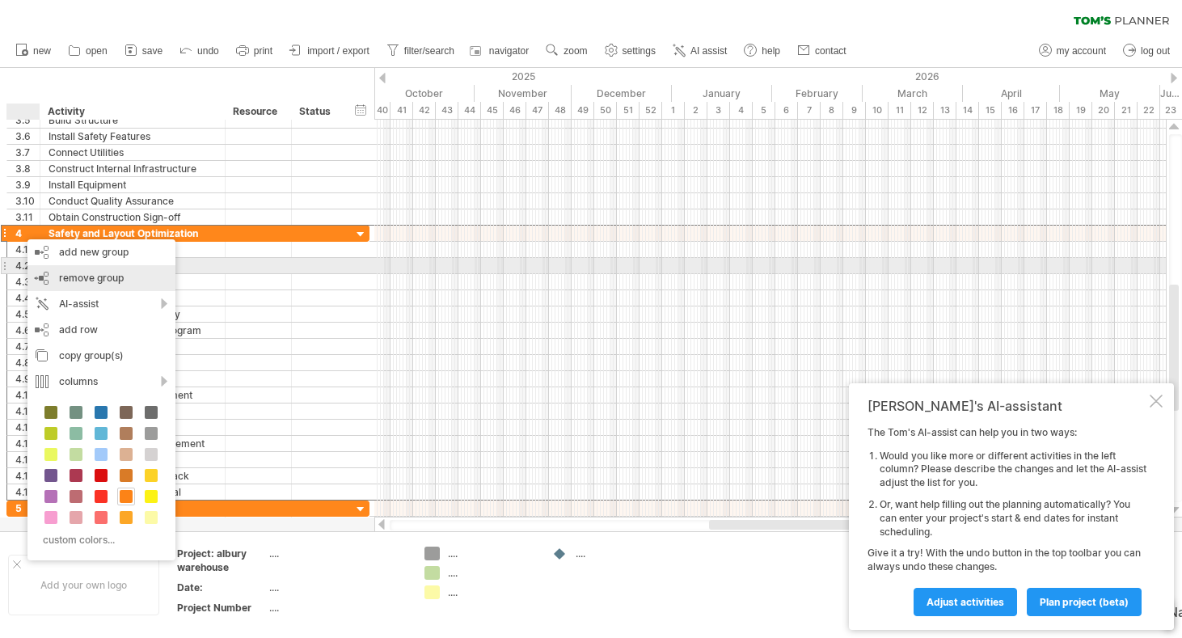
click at [59, 272] on span "remove group" at bounding box center [91, 278] width 65 height 12
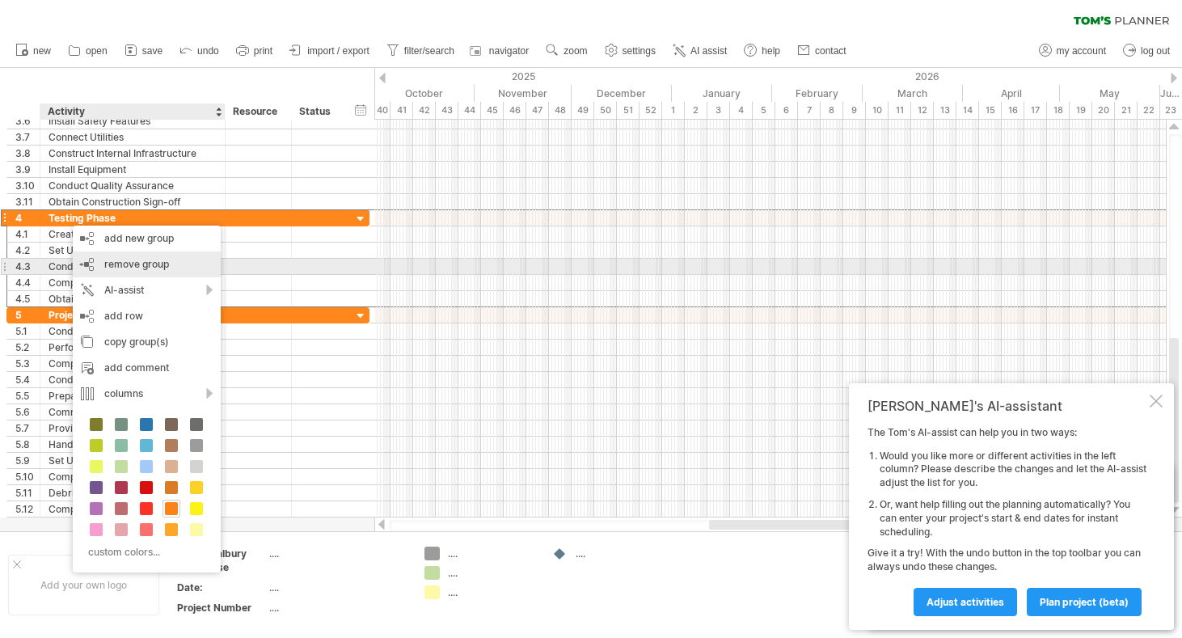
click at [106, 264] on span "remove group" at bounding box center [136, 264] width 65 height 12
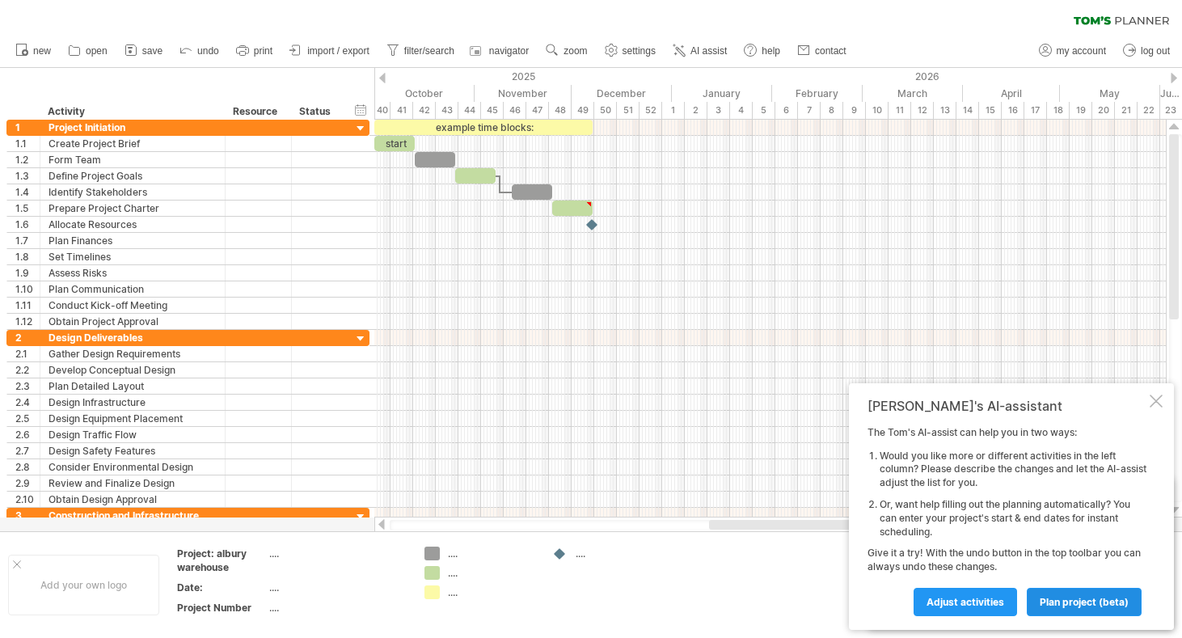
click at [967, 604] on link "plan project (beta)" at bounding box center [1084, 602] width 115 height 28
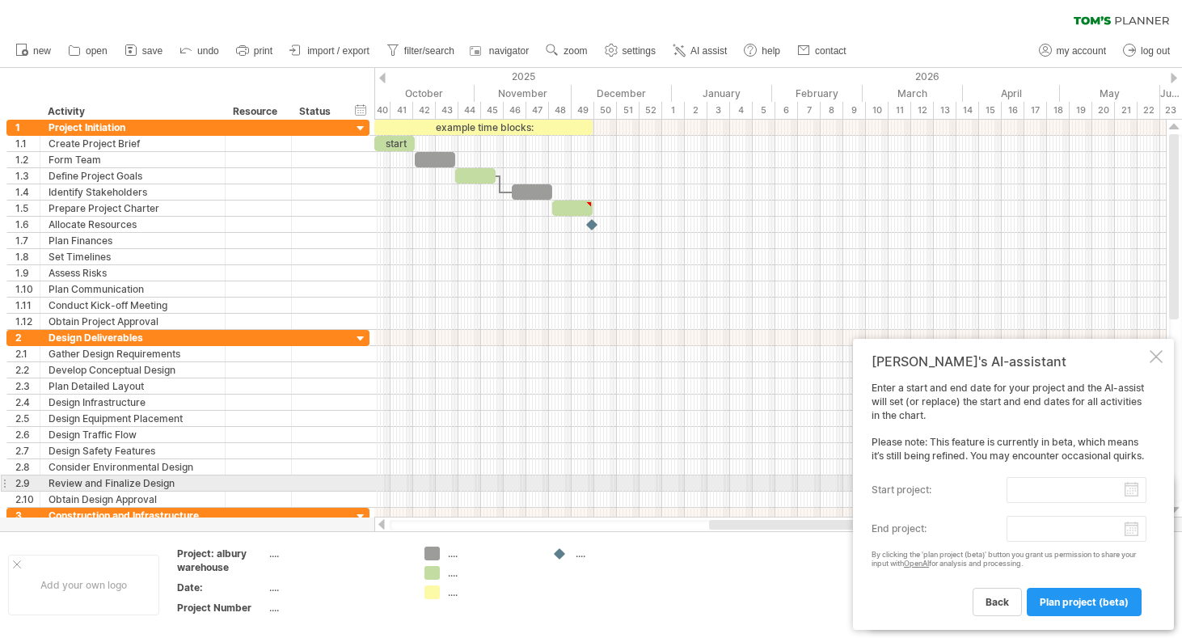
click at [967, 488] on input "start project:" at bounding box center [1077, 490] width 140 height 26
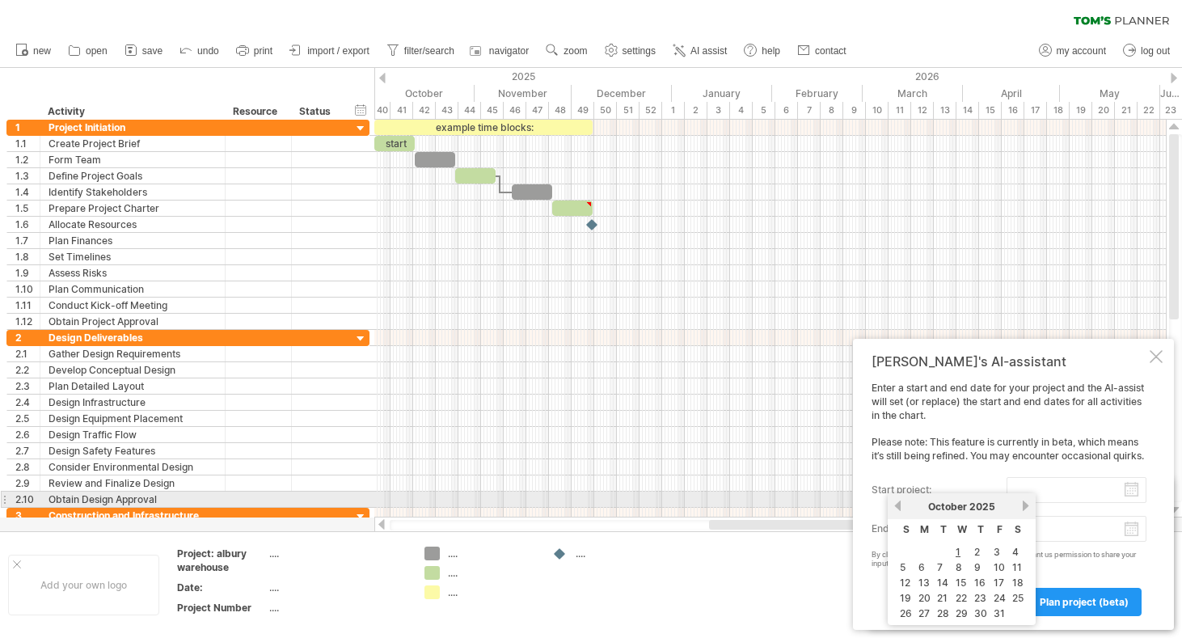
click at [904, 500] on div "[DATE]" at bounding box center [961, 506] width 117 height 12
click at [898, 500] on link "previous" at bounding box center [898, 506] width 12 height 12
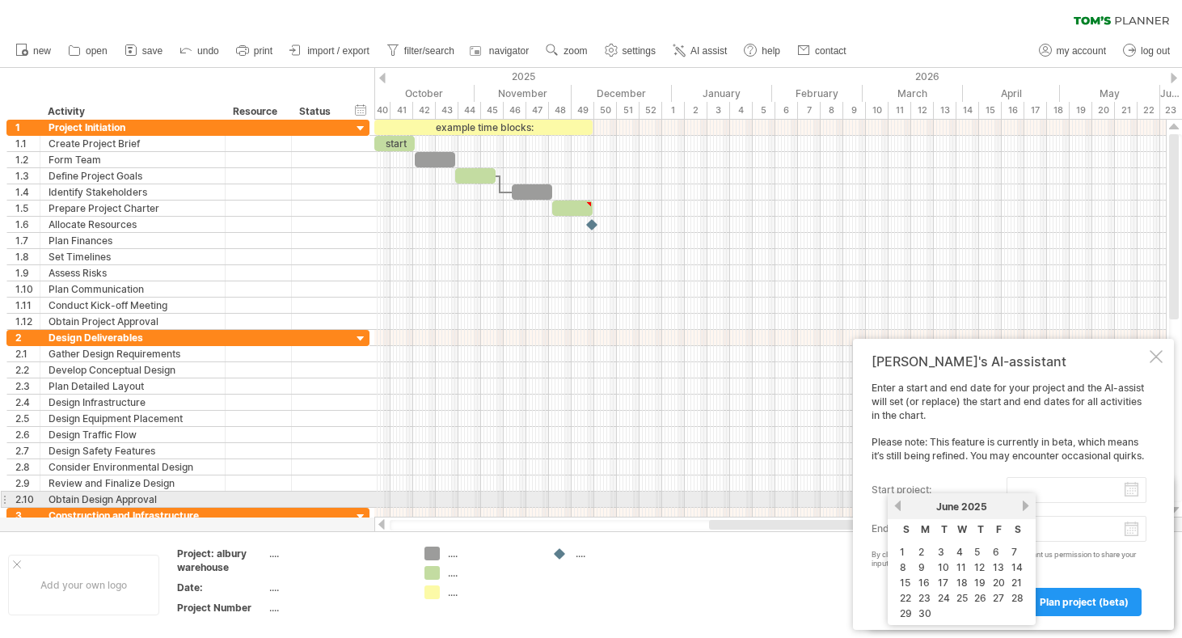
click at [967, 505] on link "next" at bounding box center [1026, 506] width 12 height 12
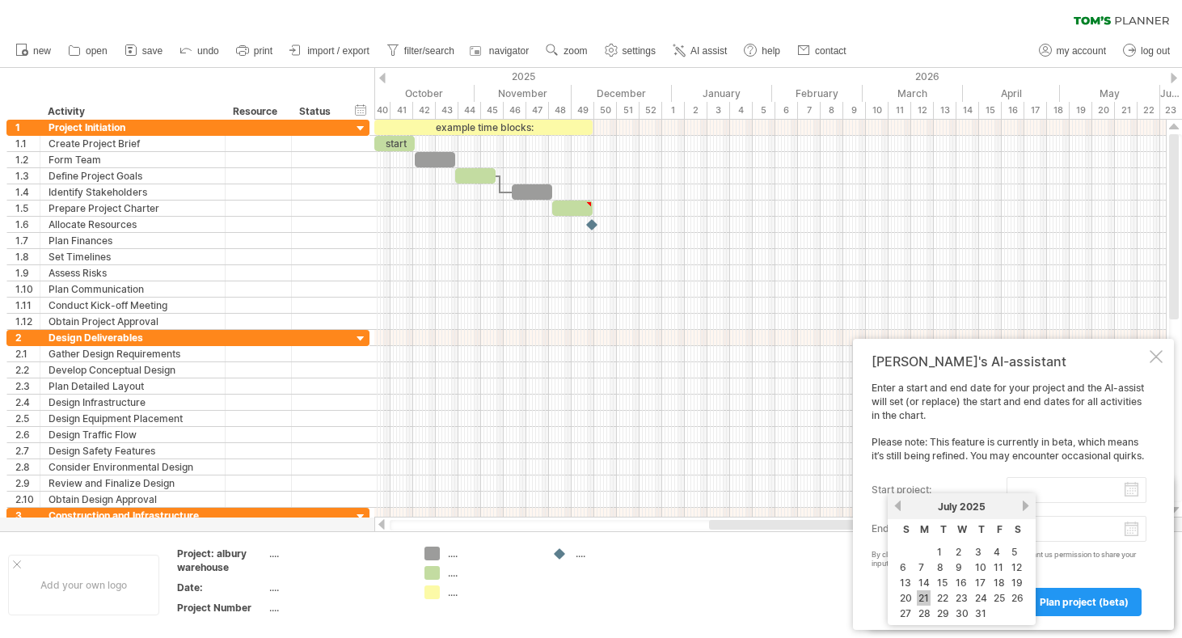
click at [927, 594] on link "21" at bounding box center [924, 597] width 14 height 15
type input "********"
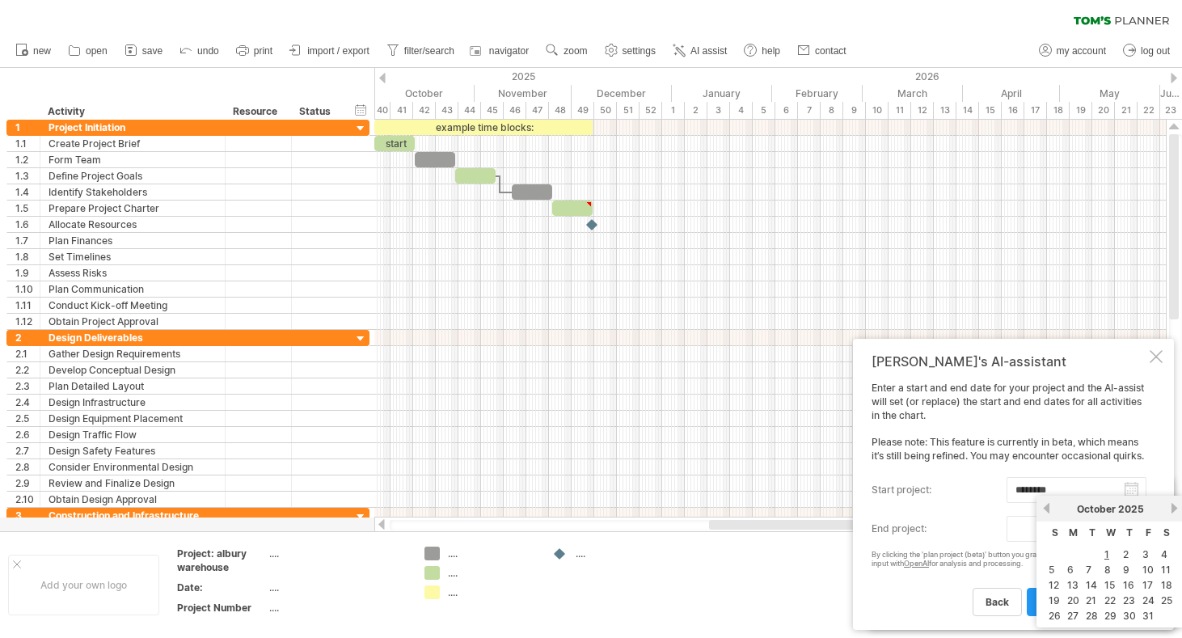
click at [967, 528] on body "progress(100%) Trying to reach [DOMAIN_NAME] Connected again... 0% clear filter…" at bounding box center [591, 320] width 1182 height 641
click at [967, 508] on link "next" at bounding box center [1174, 508] width 12 height 12
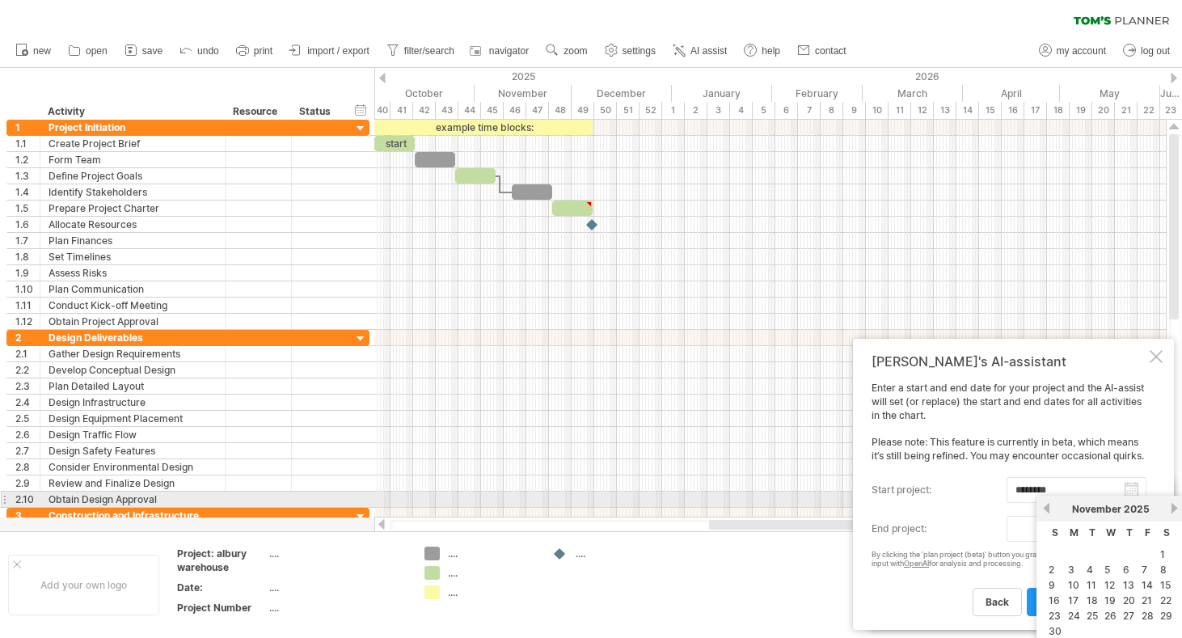
click at [967, 508] on link "next" at bounding box center [1174, 508] width 12 height 12
click at [967, 507] on link "previous" at bounding box center [1047, 508] width 12 height 12
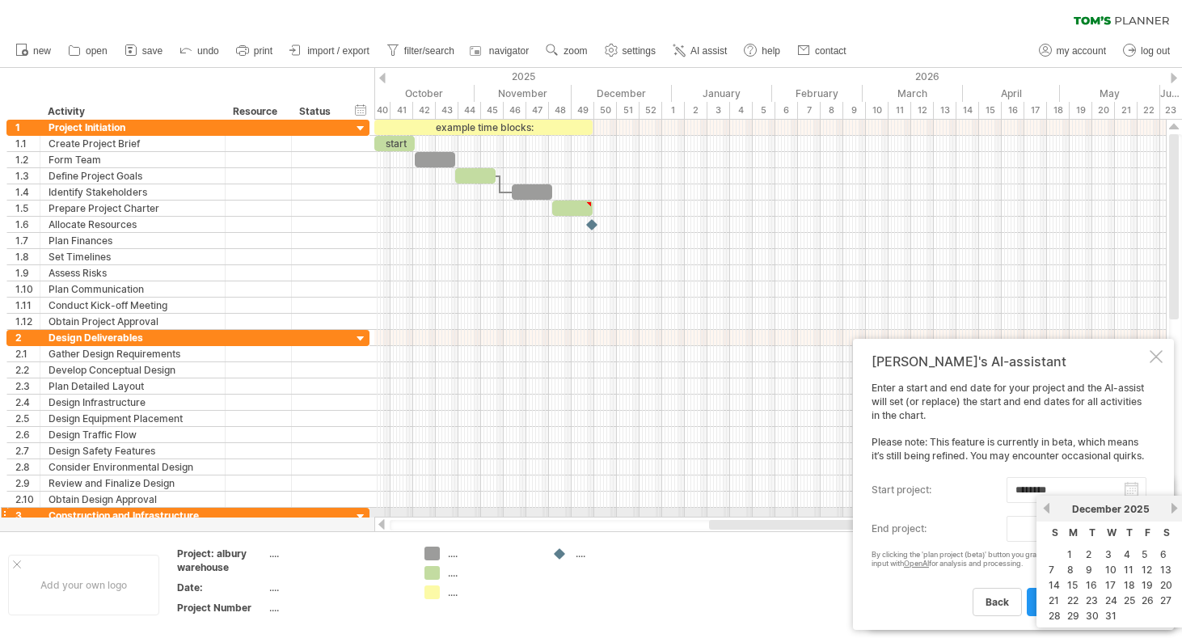
click at [967, 508] on link "next" at bounding box center [1174, 508] width 12 height 12
click at [967, 508] on link "next" at bounding box center [1173, 508] width 12 height 12
click at [967, 508] on link "next" at bounding box center [1174, 508] width 12 height 12
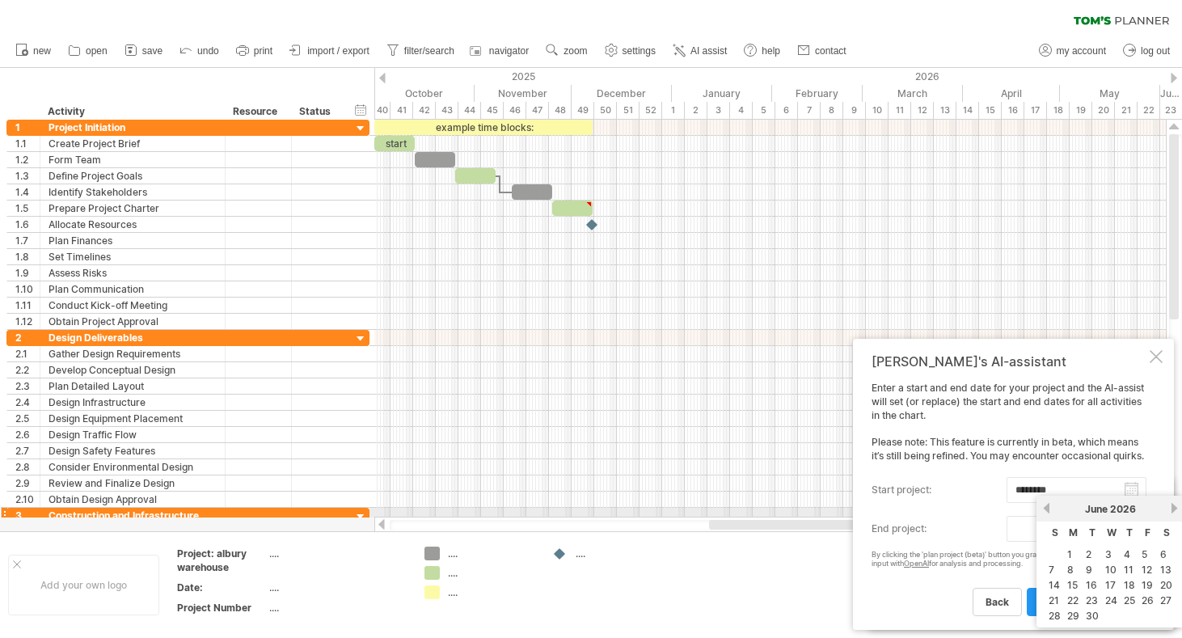
click at [967, 508] on link "next" at bounding box center [1174, 508] width 12 height 12
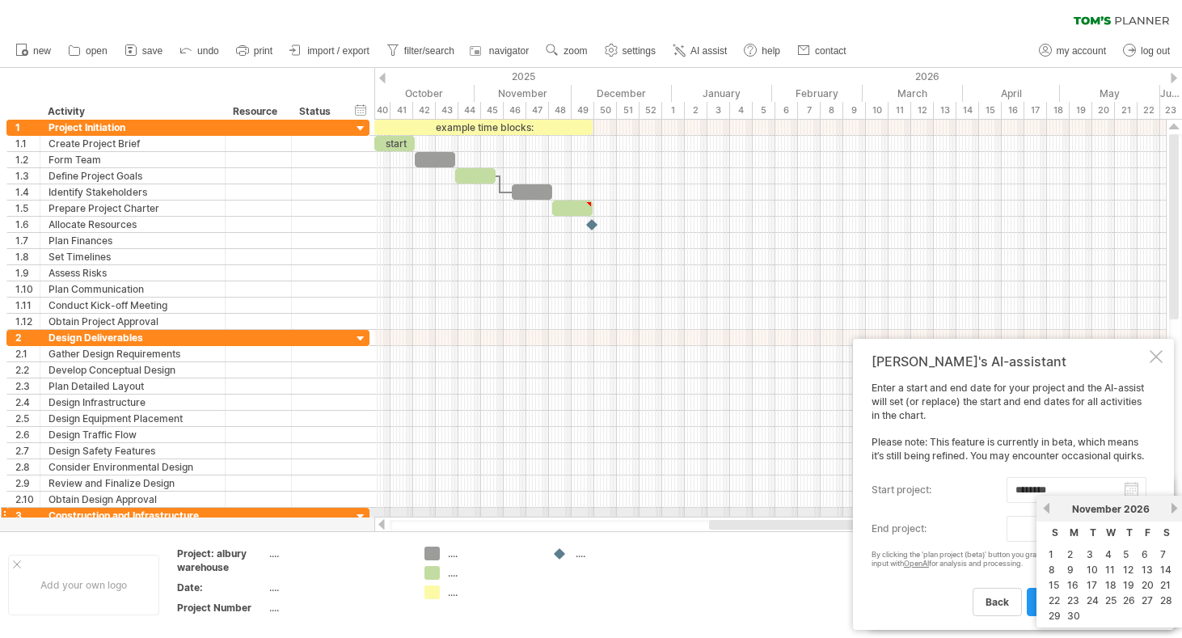
click at [967, 508] on link "next" at bounding box center [1174, 508] width 12 height 12
click at [967, 595] on link "21" at bounding box center [1073, 600] width 14 height 15
type input "********"
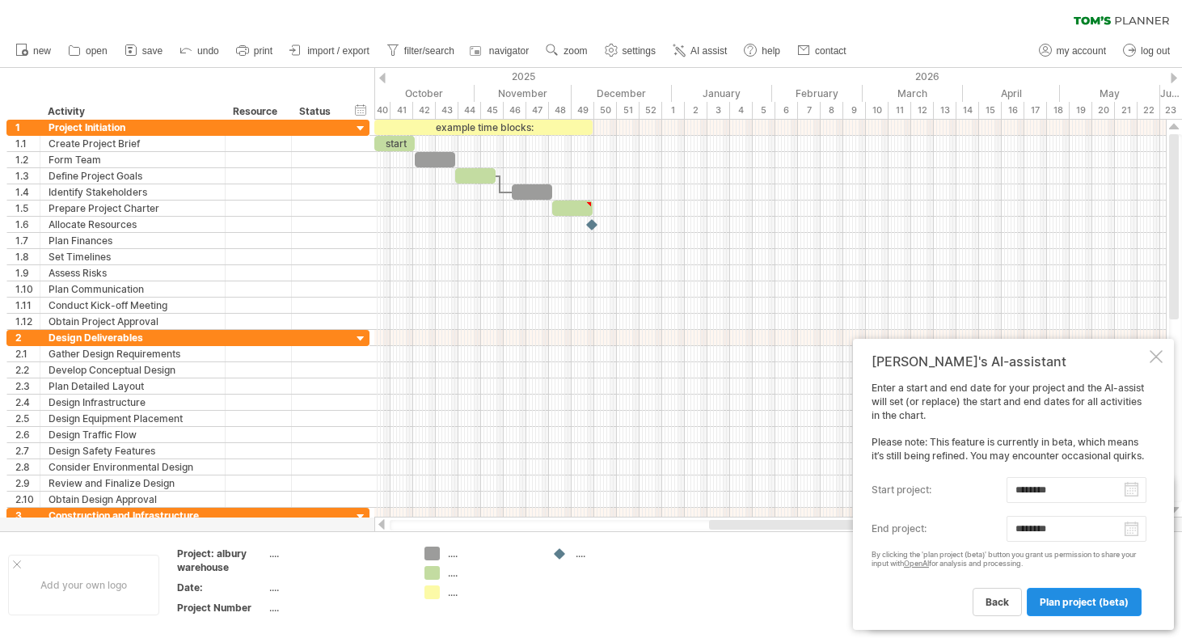
click at [967, 607] on span "plan project (beta)" at bounding box center [1084, 602] width 89 height 12
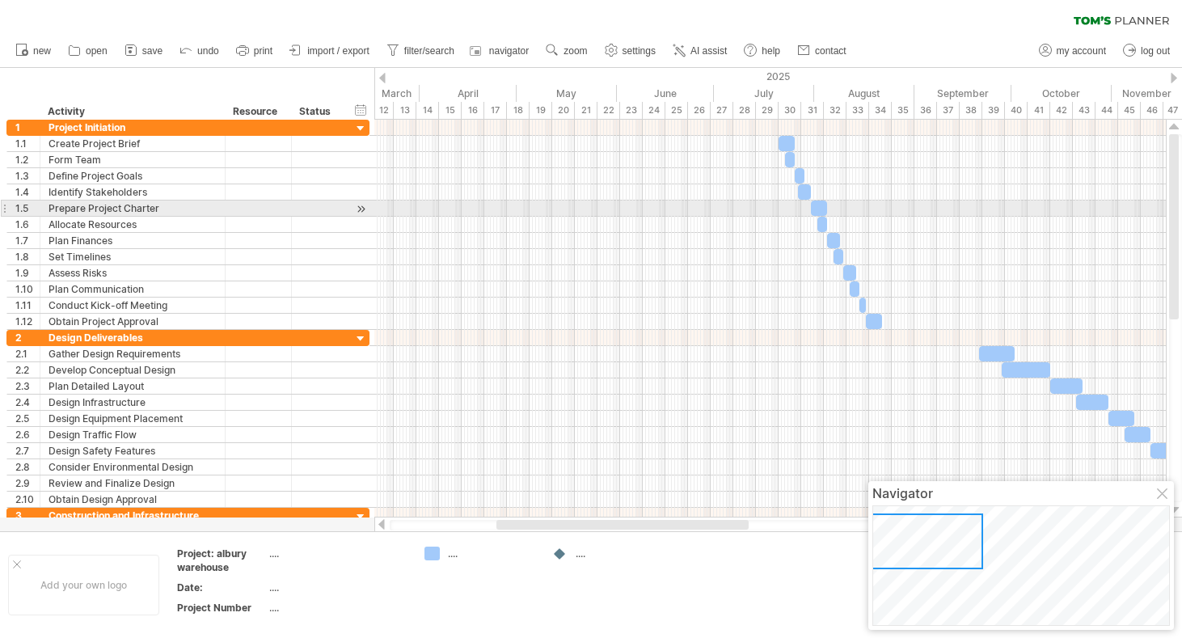
click at [944, 204] on div at bounding box center [770, 209] width 792 height 16
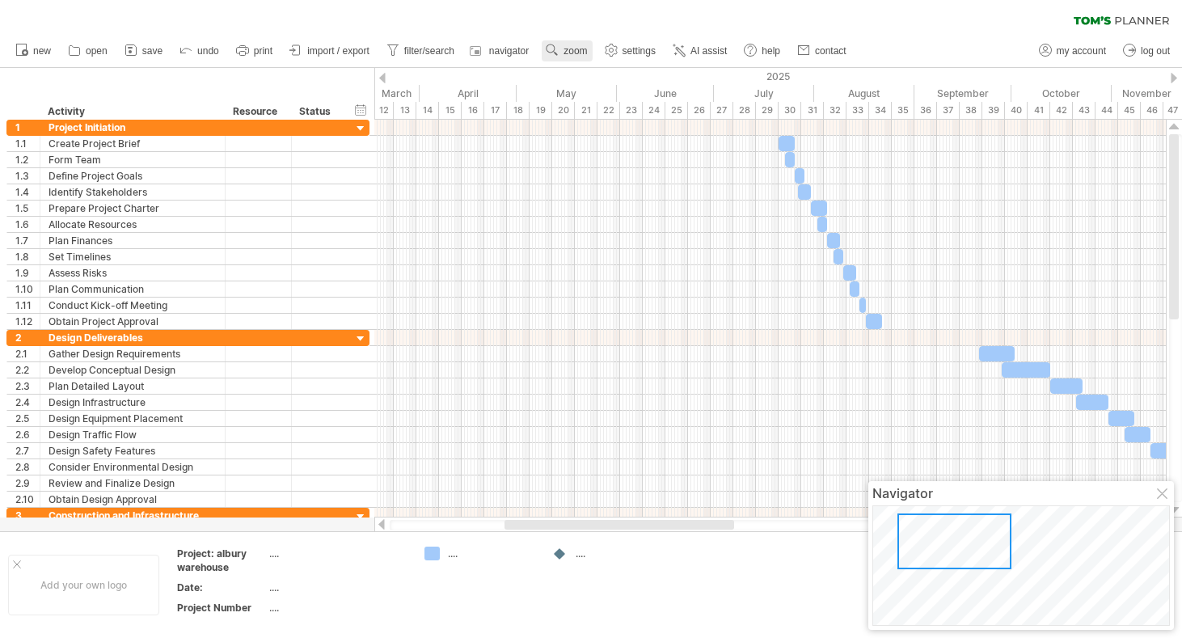
click at [569, 45] on span "zoom" at bounding box center [575, 50] width 23 height 11
click at [627, 74] on div "Month" at bounding box center [622, 66] width 90 height 26
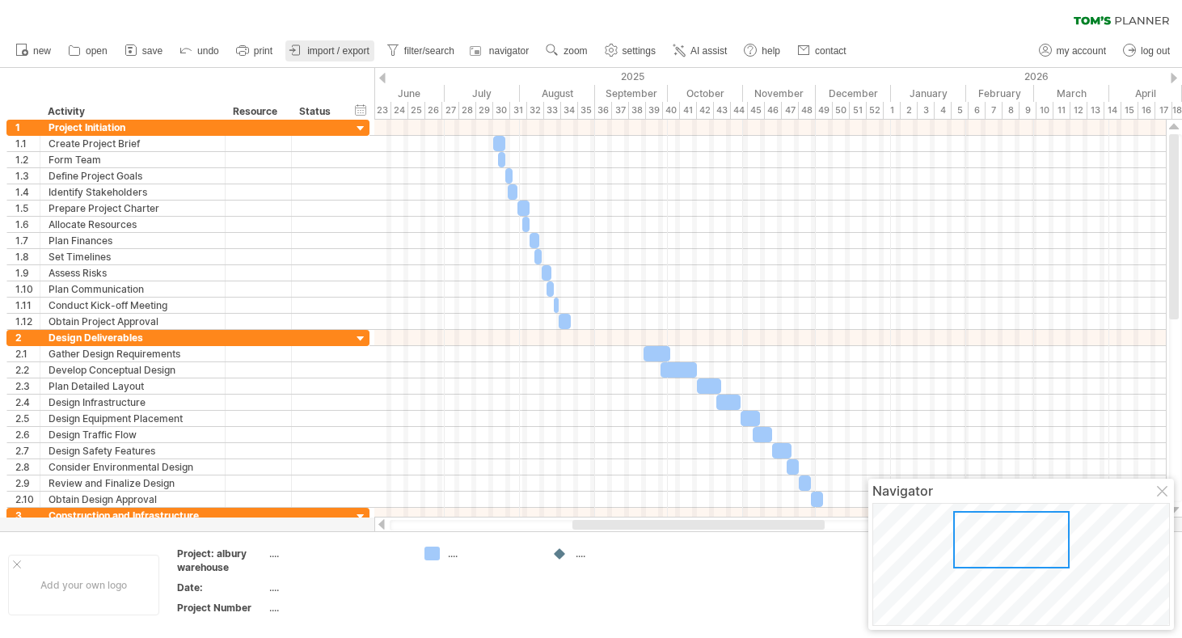
click at [303, 42] on icon at bounding box center [296, 50] width 16 height 16
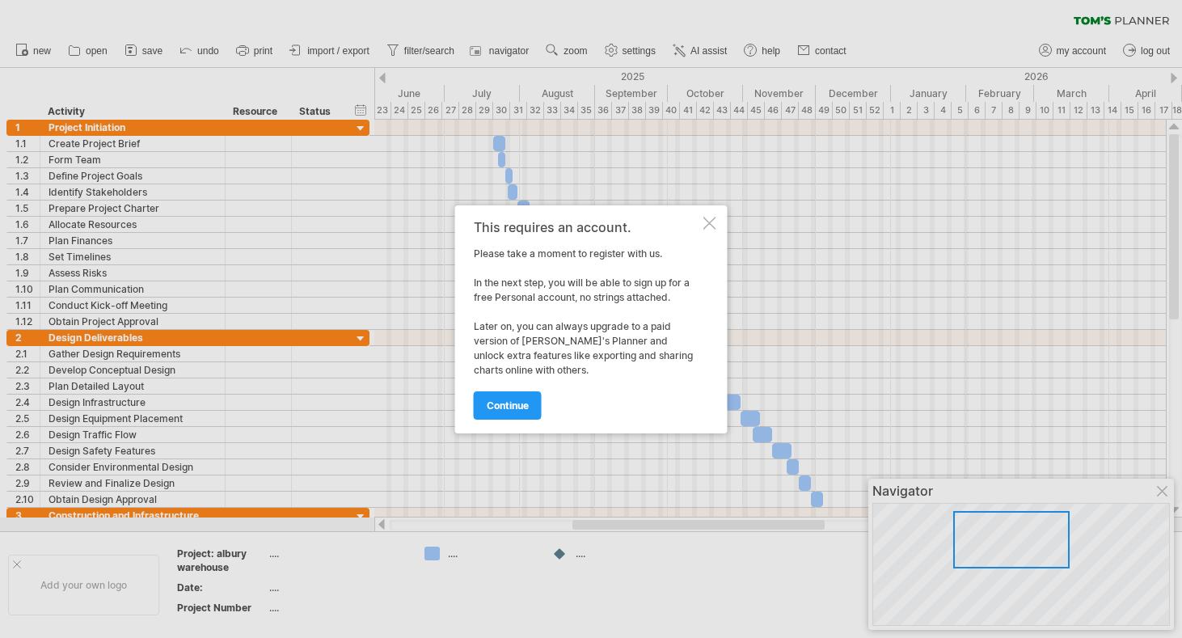
click at [707, 217] on div at bounding box center [709, 223] width 13 height 13
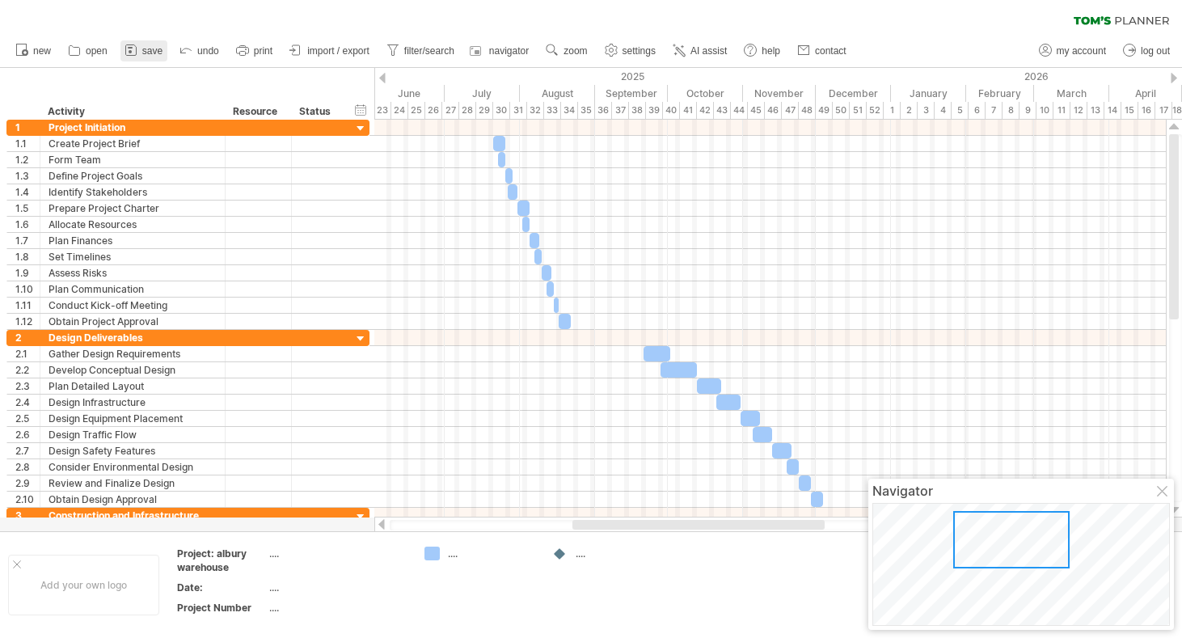
click at [121, 49] on link "save" at bounding box center [143, 50] width 47 height 21
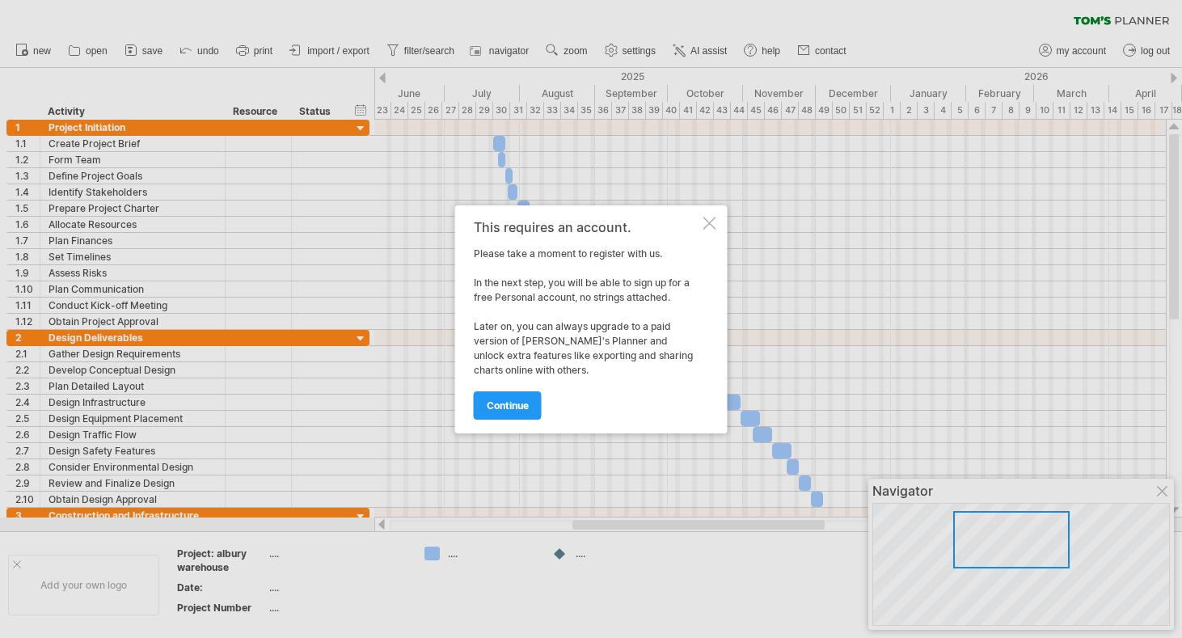
click at [710, 221] on div at bounding box center [709, 223] width 13 height 13
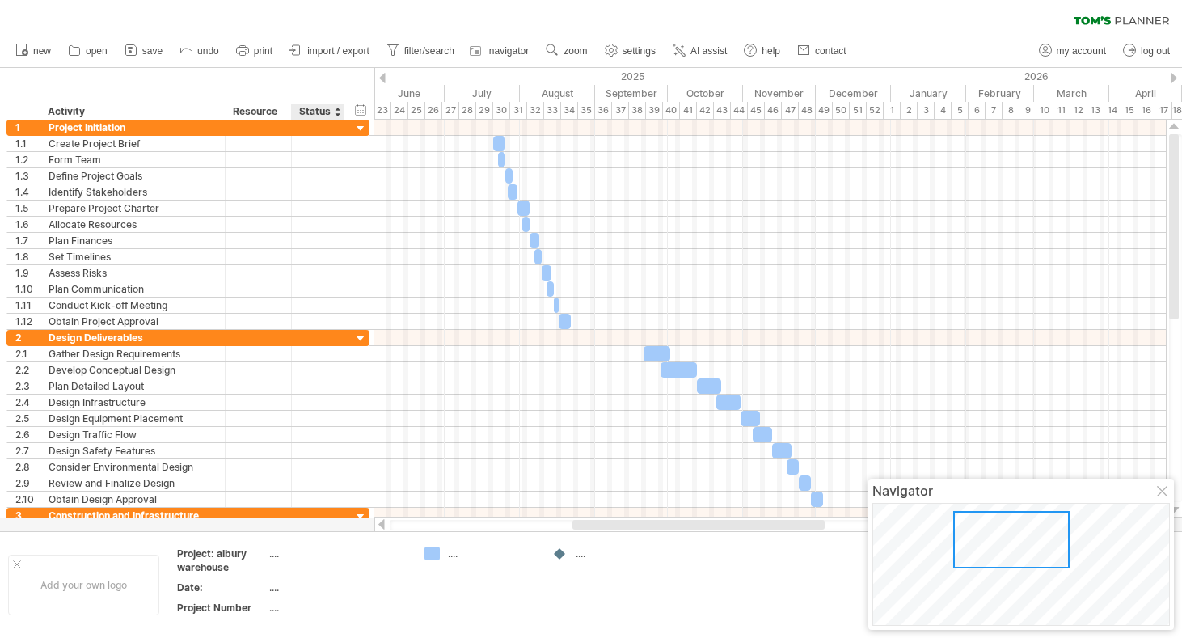
click at [319, 109] on div "Status" at bounding box center [317, 111] width 36 height 16
click at [336, 110] on div at bounding box center [337, 111] width 6 height 16
click at [181, 108] on div "Activity" at bounding box center [132, 111] width 168 height 16
click at [218, 113] on div at bounding box center [218, 111] width 6 height 16
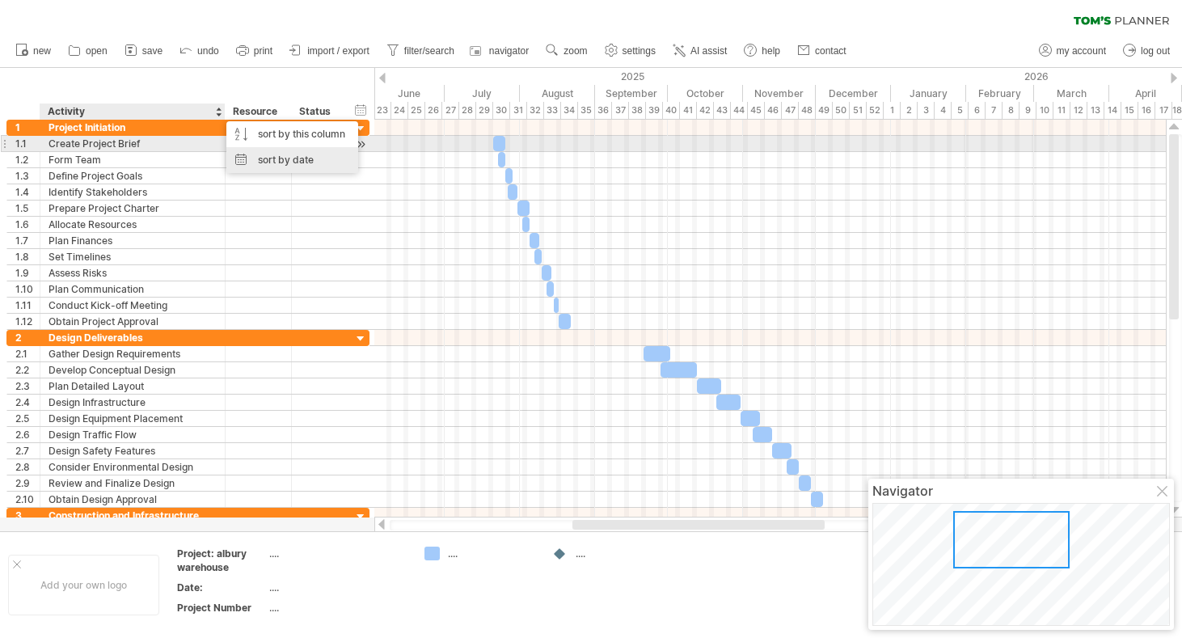
click at [255, 153] on div "sort by date" at bounding box center [292, 160] width 132 height 26
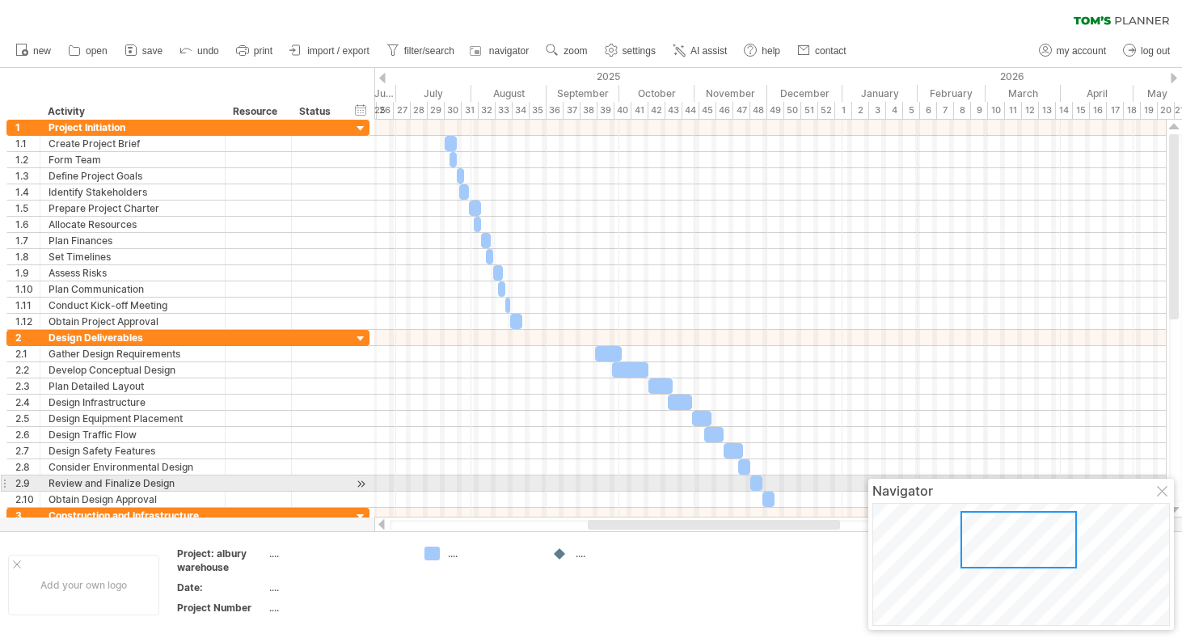
click at [967, 486] on div at bounding box center [1163, 492] width 13 height 13
